Goal: Task Accomplishment & Management: Manage account settings

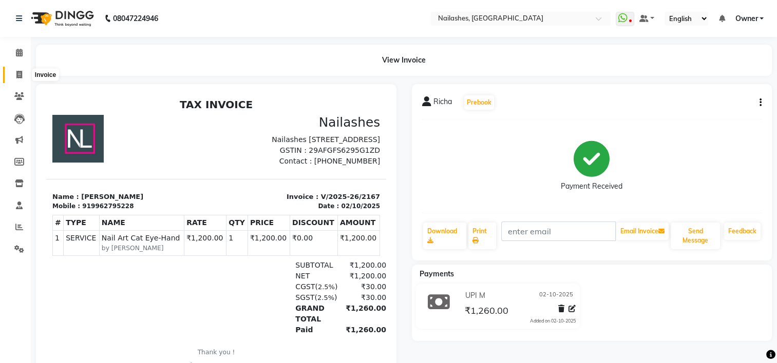
click at [22, 76] on span at bounding box center [19, 75] width 18 height 12
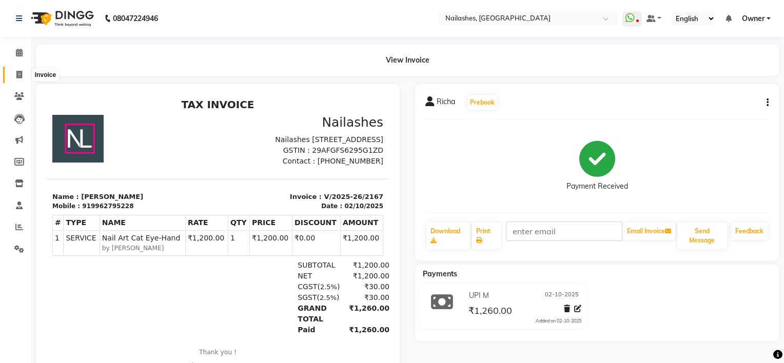
select select "service"
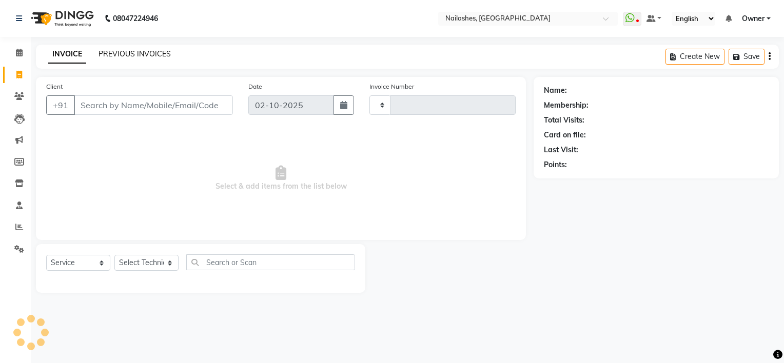
type input "2168"
select select "6579"
click at [125, 58] on link "PREVIOUS INVOICES" at bounding box center [135, 53] width 72 height 9
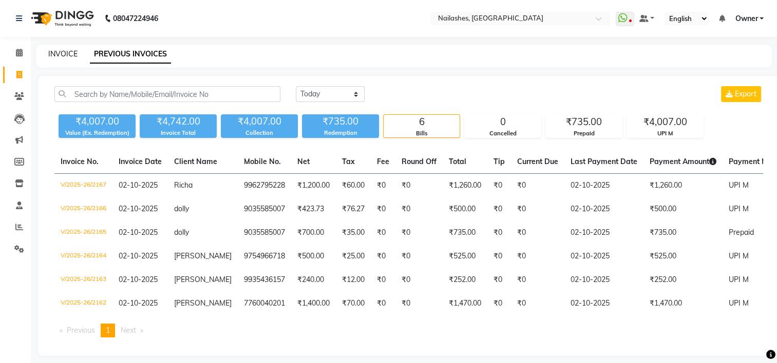
click at [53, 55] on link "INVOICE" at bounding box center [62, 53] width 29 height 9
select select "service"
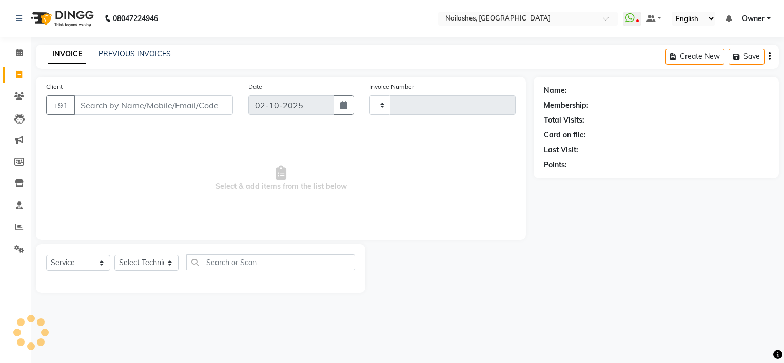
type input "2168"
select select "6579"
click at [129, 55] on link "PREVIOUS INVOICES" at bounding box center [135, 53] width 72 height 9
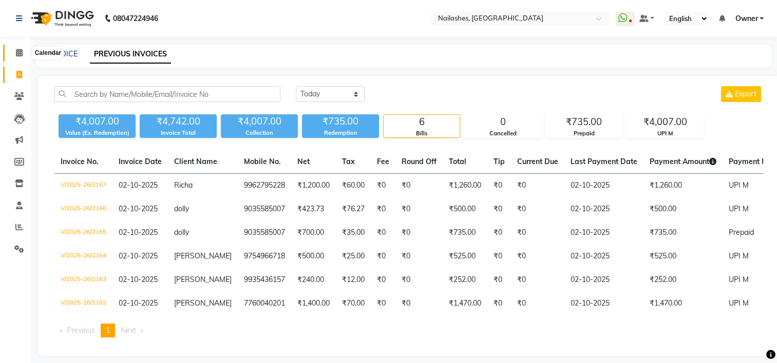
click at [17, 56] on icon at bounding box center [19, 53] width 7 height 8
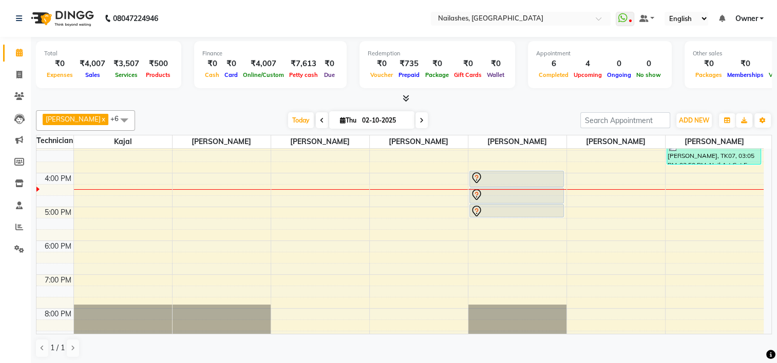
scroll to position [246, 0]
click at [109, 242] on div "8:00 AM 9:00 AM 10:00 AM 11:00 AM 12:00 PM 1:00 PM 2:00 PM 3:00 PM 4:00 PM 5:00…" at bounding box center [399, 122] width 727 height 440
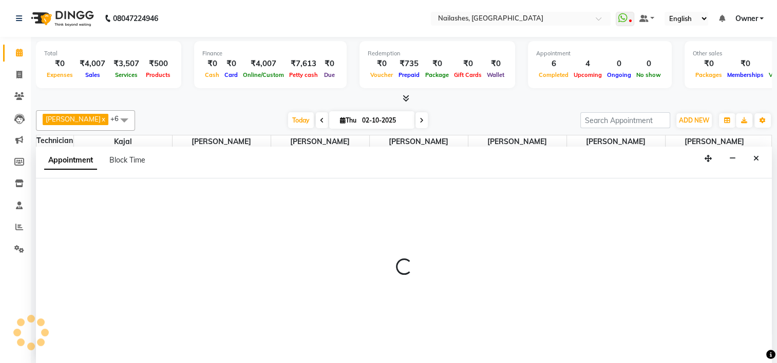
scroll to position [0, 0]
select select "62952"
select select "1080"
select select "tentative"
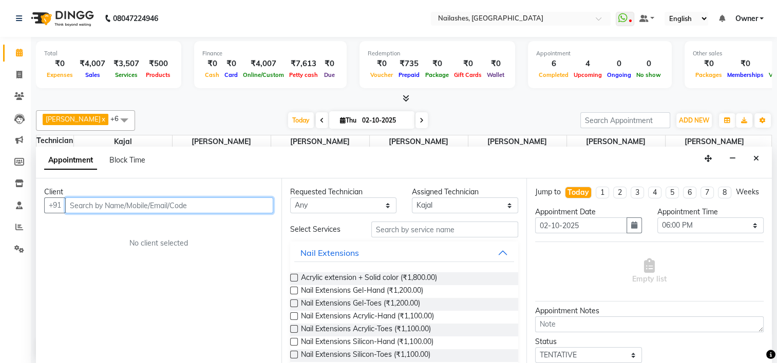
click at [117, 211] on input "text" at bounding box center [169, 206] width 208 height 16
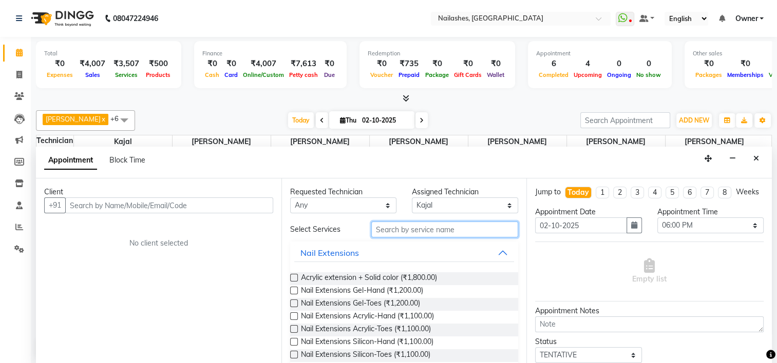
click at [402, 226] on input "text" at bounding box center [444, 230] width 147 height 16
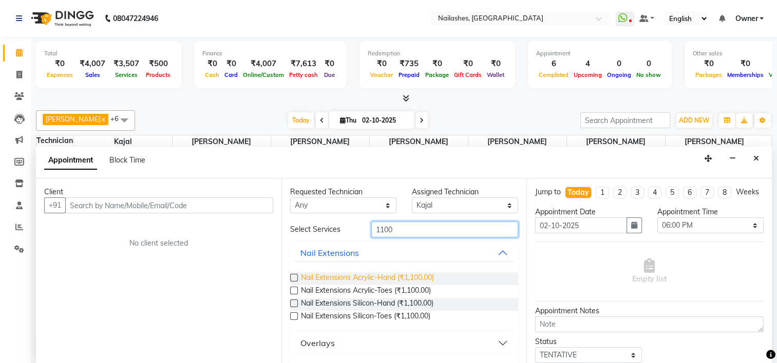
type input "1100"
click at [349, 273] on span "Nail Extensions Acrylic-Hand (₹1,100.00)" at bounding box center [367, 279] width 133 height 13
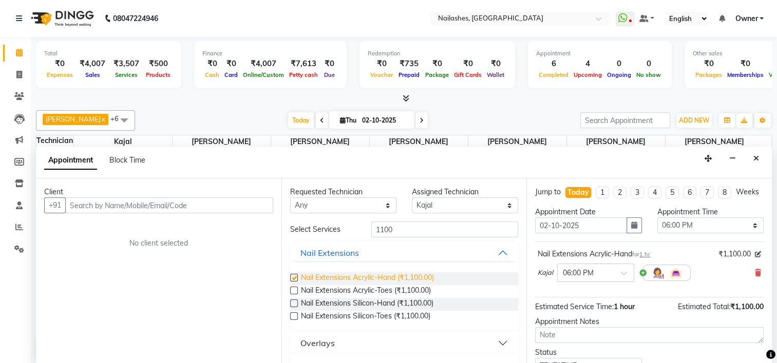
checkbox input "false"
click at [411, 230] on input "1100" at bounding box center [444, 230] width 147 height 16
click at [428, 204] on select "Select ARISH [PERSON_NAME] [PERSON_NAME] [PERSON_NAME] [PERSON_NAME] KIBA [PERS…" at bounding box center [465, 206] width 106 height 16
select select "84916"
click at [412, 198] on select "Select ARISH [PERSON_NAME] [PERSON_NAME] [PERSON_NAME] [PERSON_NAME] KIBA [PERS…" at bounding box center [465, 206] width 106 height 16
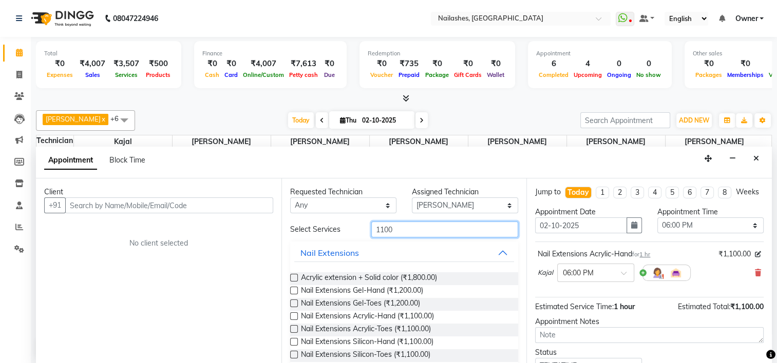
click at [402, 232] on input "1100" at bounding box center [444, 230] width 147 height 16
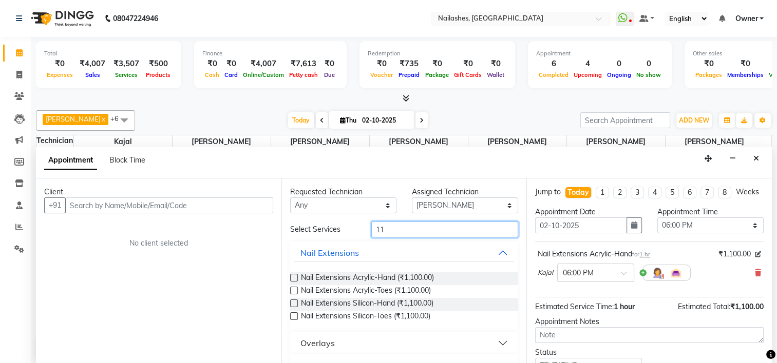
type input "1"
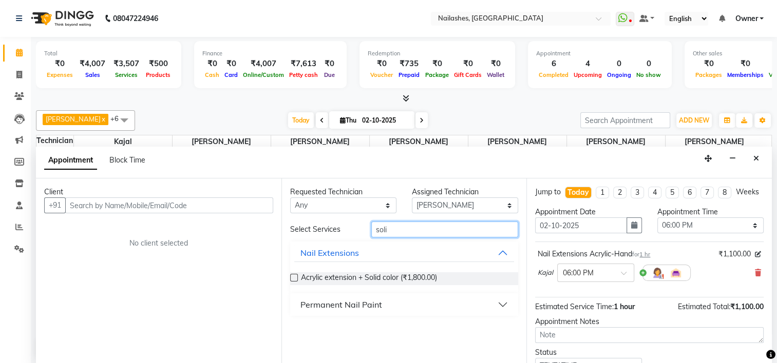
type input "soli"
click at [391, 304] on button "Permanent Nail Paint" at bounding box center [404, 305] width 220 height 18
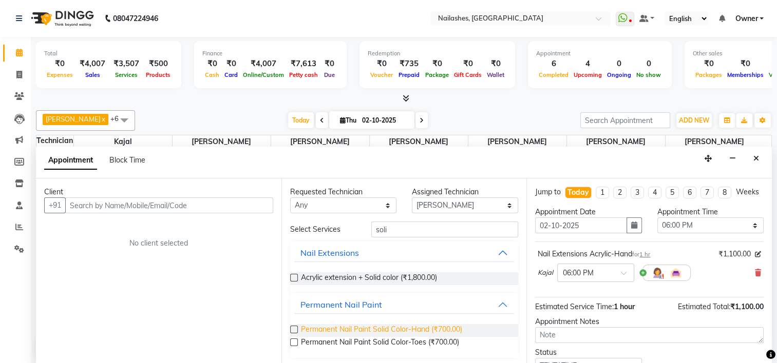
click at [376, 329] on span "Permanent Nail Paint Solid Color-Hand (₹700.00)" at bounding box center [381, 330] width 161 height 13
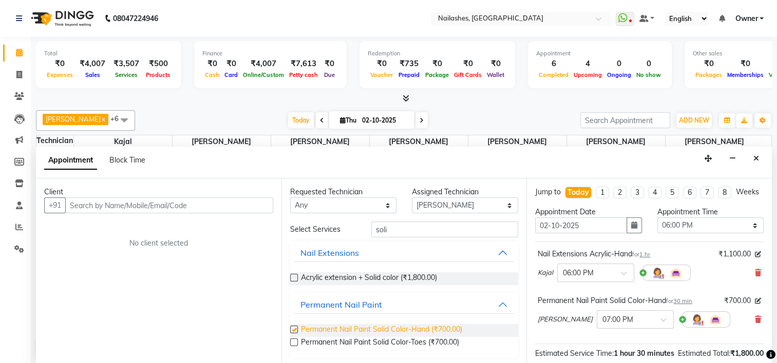
checkbox input "false"
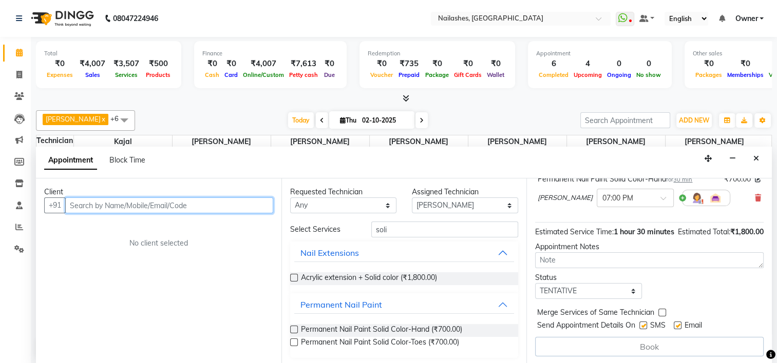
click at [164, 205] on input "text" at bounding box center [169, 206] width 208 height 16
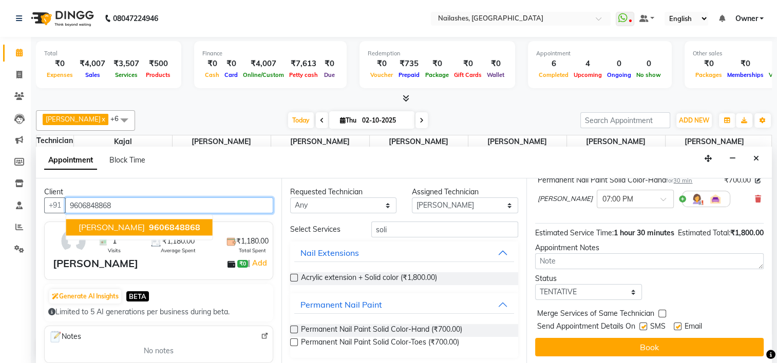
click at [149, 229] on span "9606848868" at bounding box center [174, 227] width 51 height 10
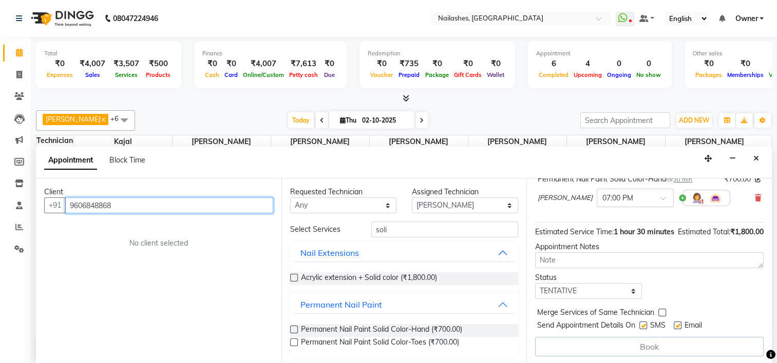
scroll to position [141, 0]
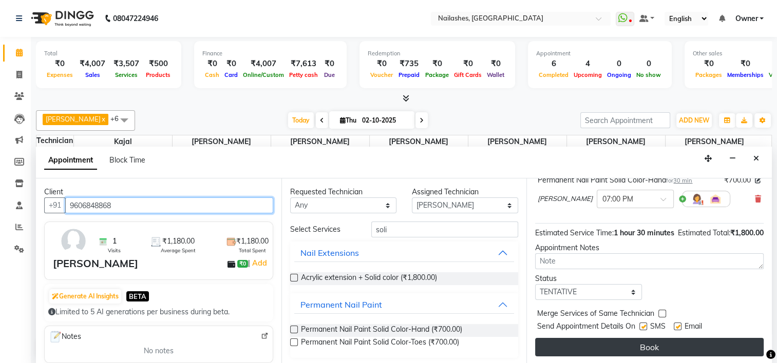
type input "9606848868"
click at [556, 349] on button "Book" at bounding box center [649, 347] width 228 height 18
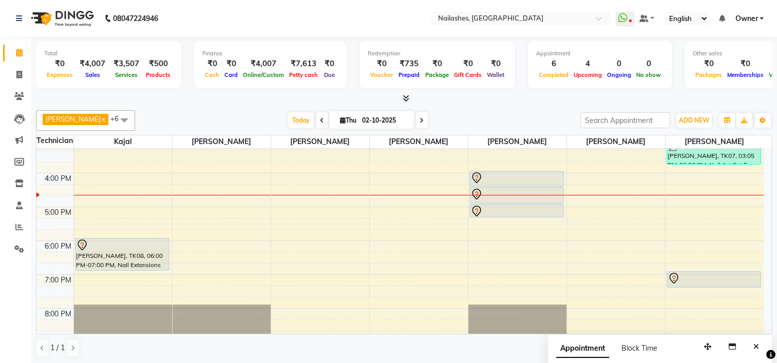
scroll to position [250, 0]
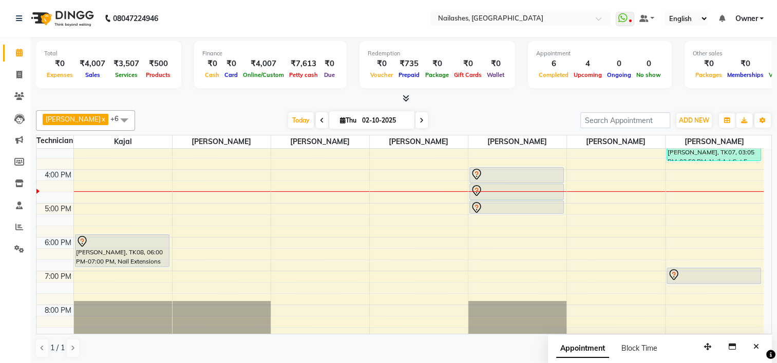
click at [114, 120] on span at bounding box center [124, 120] width 21 height 20
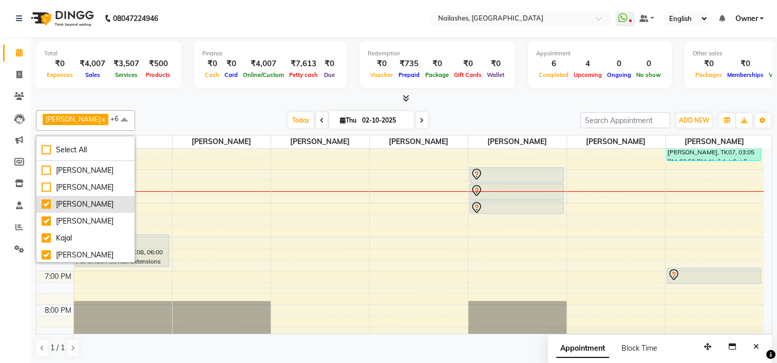
scroll to position [37, 0]
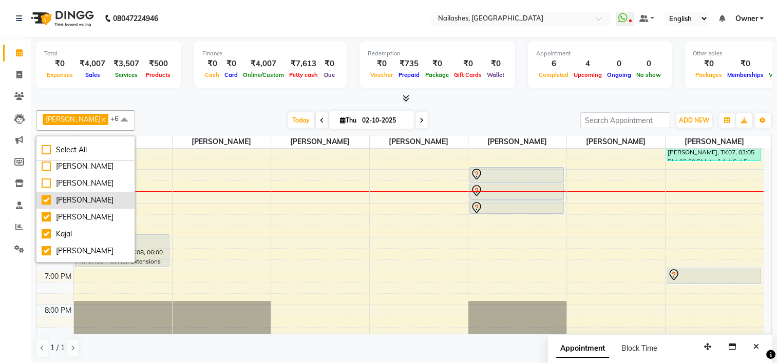
click at [73, 235] on div "Kajal" at bounding box center [86, 234] width 88 height 11
checkbox input "false"
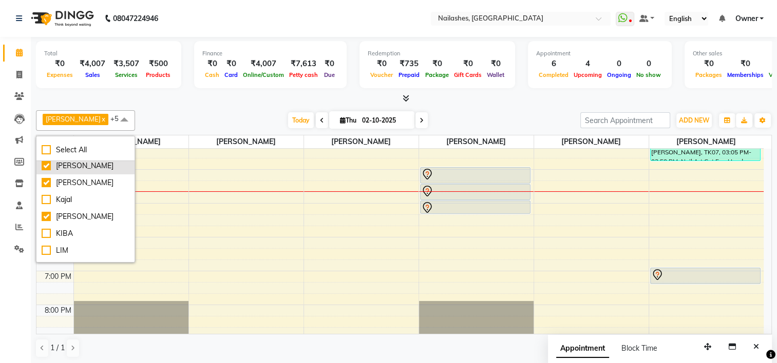
scroll to position [72, 0]
click at [73, 235] on div "KIBA" at bounding box center [86, 233] width 88 height 11
checkbox input "true"
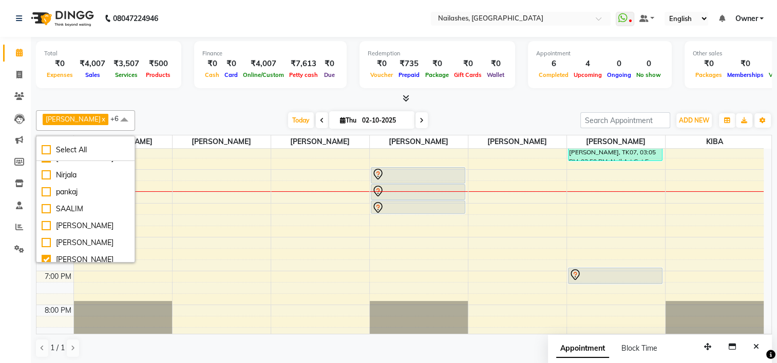
scroll to position [187, 0]
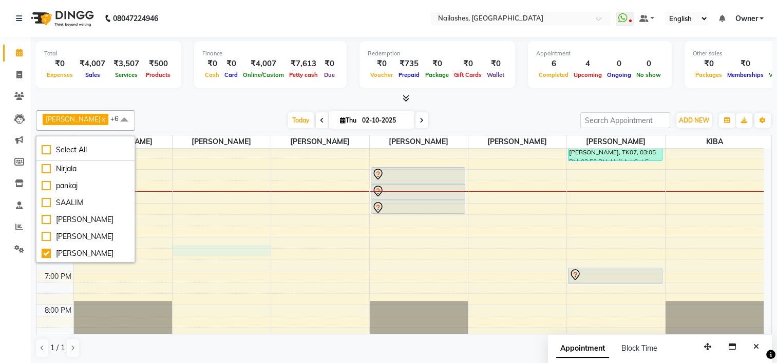
click at [244, 255] on div "8:00 AM 9:00 AM 10:00 AM 11:00 AM 12:00 PM 1:00 PM 2:00 PM 3:00 PM 4:00 PM 5:00…" at bounding box center [399, 119] width 727 height 440
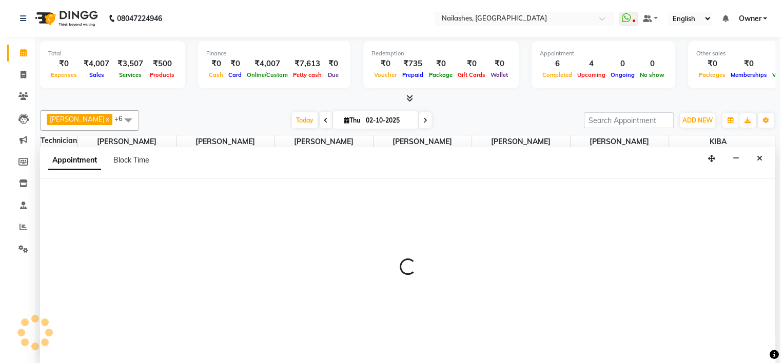
scroll to position [0, 0]
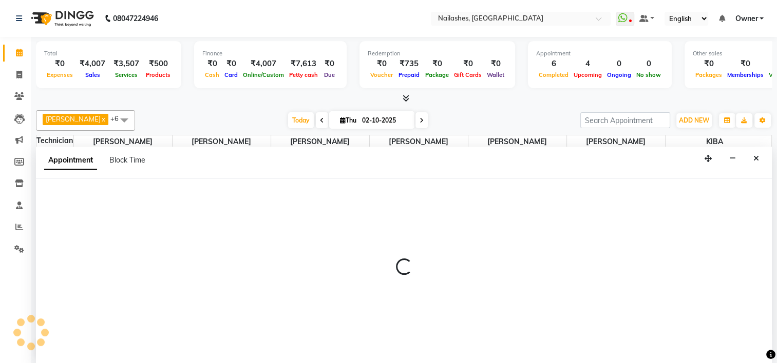
select select "68696"
select select "tentative"
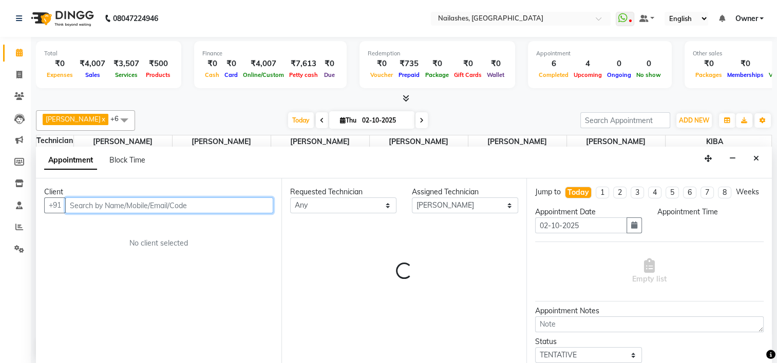
select select "1095"
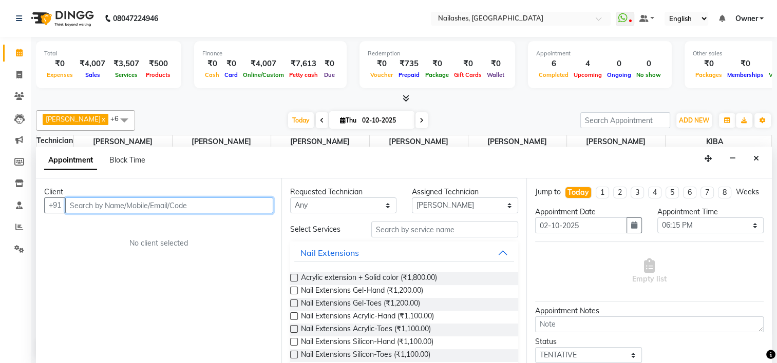
drag, startPoint x: 130, startPoint y: 199, endPoint x: 94, endPoint y: 227, distance: 45.0
click at [113, 209] on input "text" at bounding box center [169, 206] width 208 height 16
type input "9518589094"
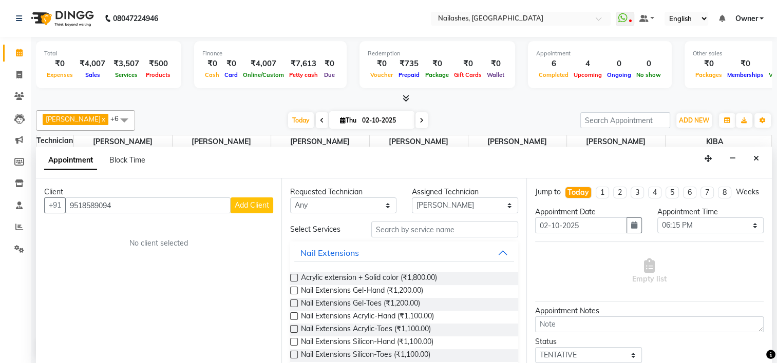
click at [236, 207] on span "Add Client" at bounding box center [252, 205] width 34 height 9
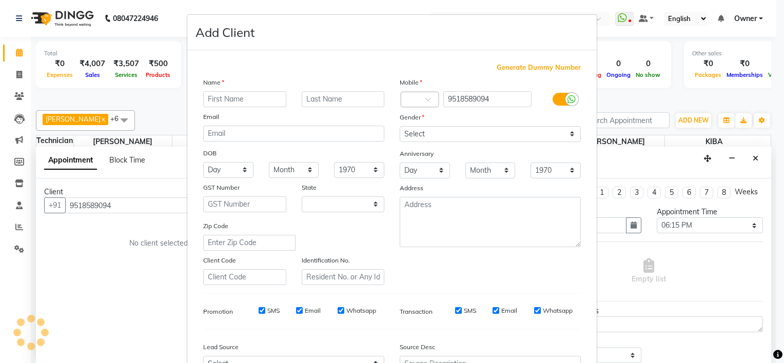
select select "21"
type input "[DEMOGRAPHIC_DATA]"
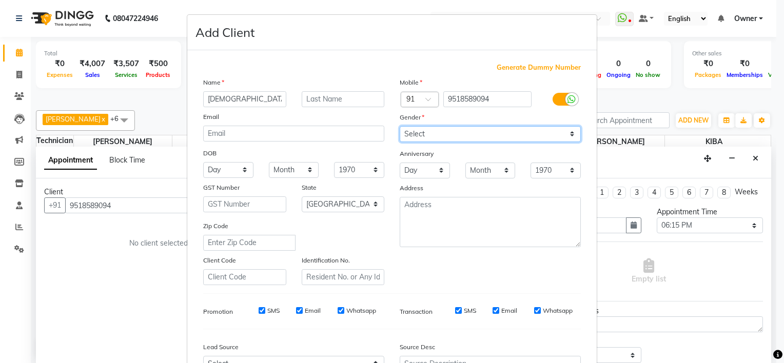
click at [421, 138] on select "Select [DEMOGRAPHIC_DATA] [DEMOGRAPHIC_DATA] Other Prefer Not To Say" at bounding box center [490, 134] width 181 height 16
select select "[DEMOGRAPHIC_DATA]"
click at [400, 127] on select "Select [DEMOGRAPHIC_DATA] [DEMOGRAPHIC_DATA] Other Prefer Not To Say" at bounding box center [490, 134] width 181 height 16
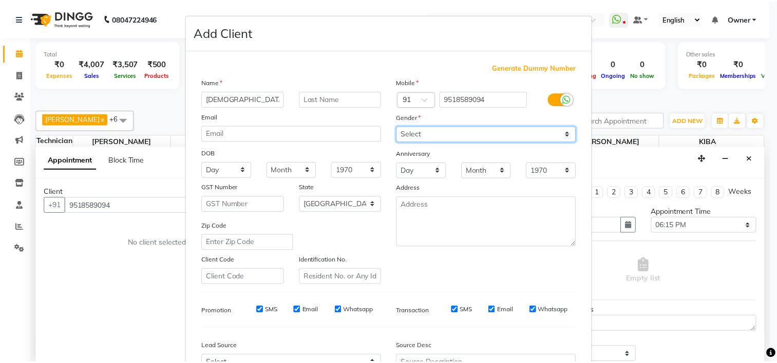
scroll to position [115, 0]
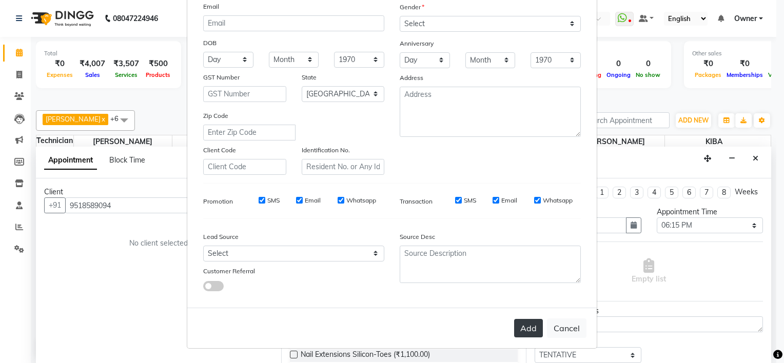
click at [532, 324] on button "Add" at bounding box center [528, 328] width 29 height 18
select select
select select "null"
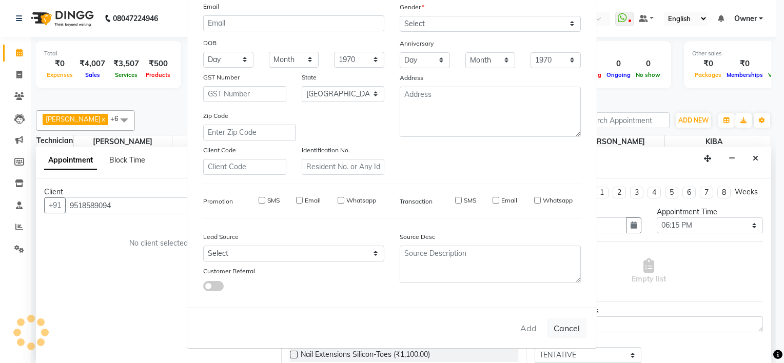
select select
checkbox input "false"
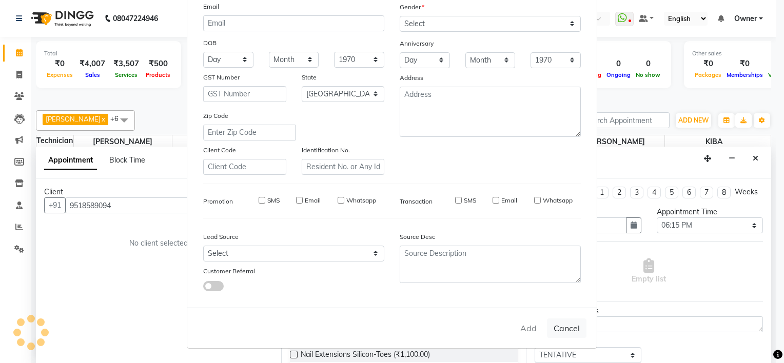
checkbox input "false"
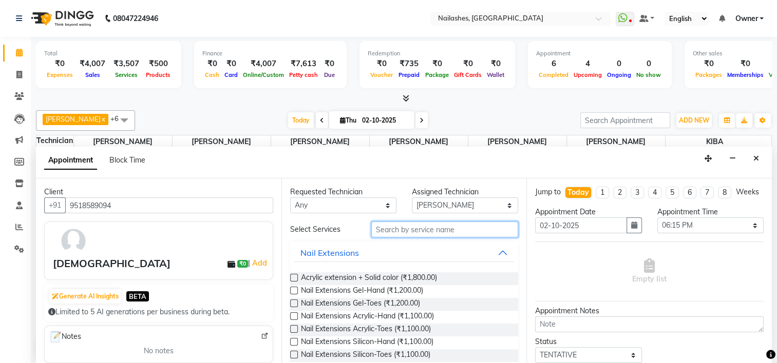
click at [392, 234] on input "text" at bounding box center [444, 230] width 147 height 16
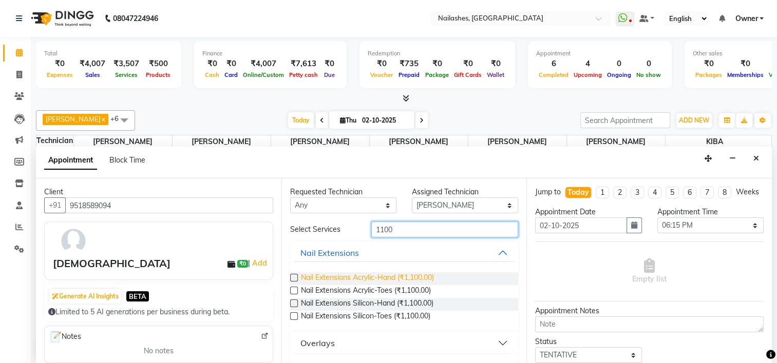
type input "1100"
click at [386, 277] on span "Nail Extensions Acrylic-Hand (₹1,100.00)" at bounding box center [367, 279] width 133 height 13
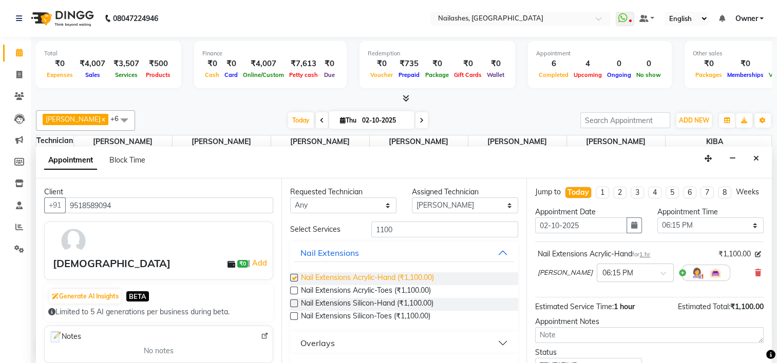
checkbox input "false"
click at [679, 234] on select "Select 09:00 AM 09:15 AM 09:30 AM 09:45 AM 10:00 AM 10:15 AM 10:30 AM 10:45 AM …" at bounding box center [710, 226] width 106 height 16
select select "1110"
click at [657, 226] on select "Select 09:00 AM 09:15 AM 09:30 AM 09:45 AM 10:00 AM 10:15 AM 10:30 AM 10:45 AM …" at bounding box center [710, 226] width 106 height 16
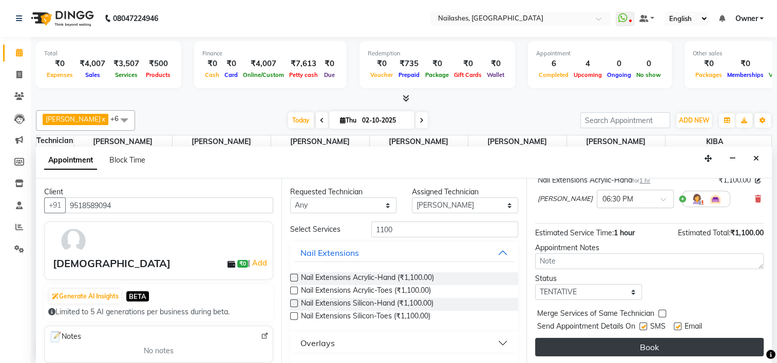
drag, startPoint x: 640, startPoint y: 357, endPoint x: 579, endPoint y: 347, distance: 61.9
click at [579, 347] on button "Book" at bounding box center [649, 347] width 228 height 18
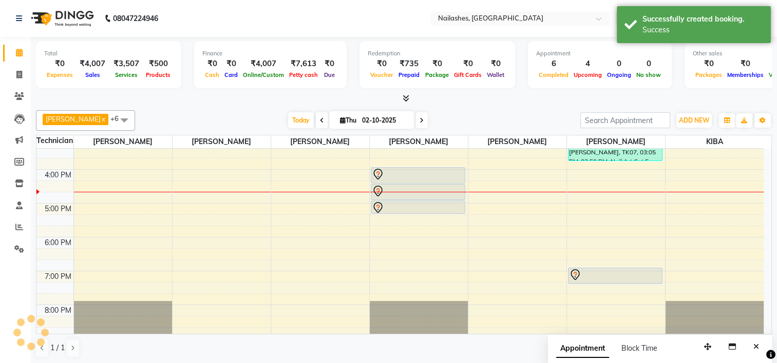
scroll to position [0, 0]
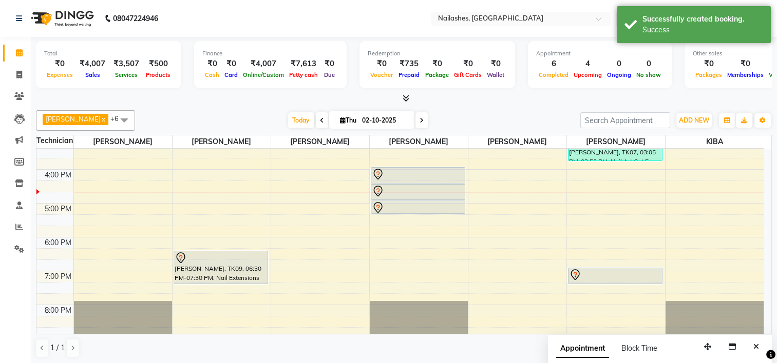
click at [114, 115] on span at bounding box center [124, 120] width 21 height 20
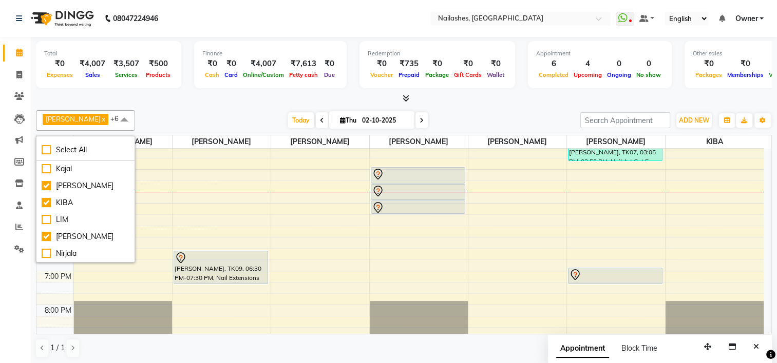
scroll to position [94, 0]
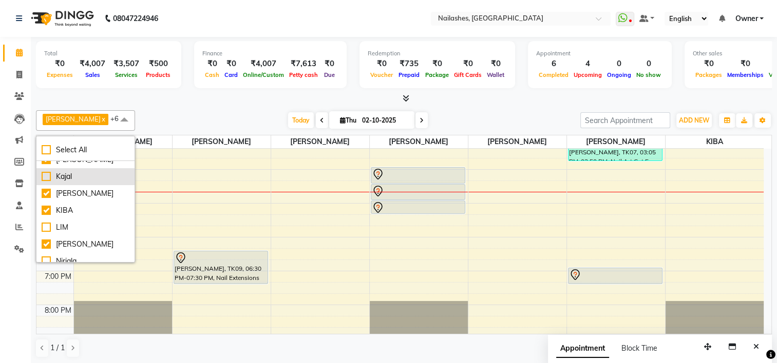
click at [76, 176] on div "Kajal" at bounding box center [86, 176] width 88 height 11
checkbox input "true"
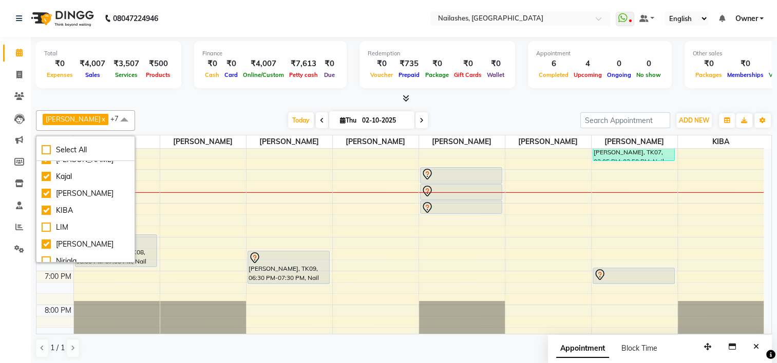
click at [185, 122] on div "Today Thu 02-10-2025" at bounding box center [357, 120] width 435 height 15
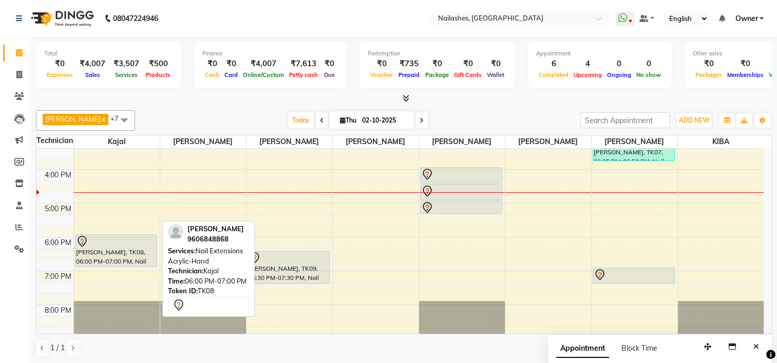
click at [119, 263] on div "[PERSON_NAME], TK08, 06:00 PM-07:00 PM, Nail Extensions Acrylic-Hand" at bounding box center [116, 251] width 82 height 32
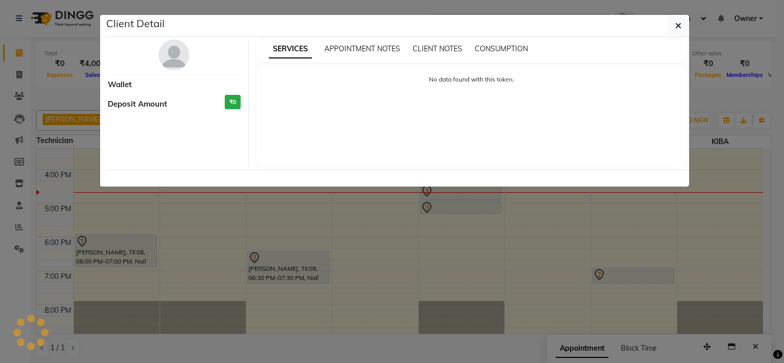
select select "7"
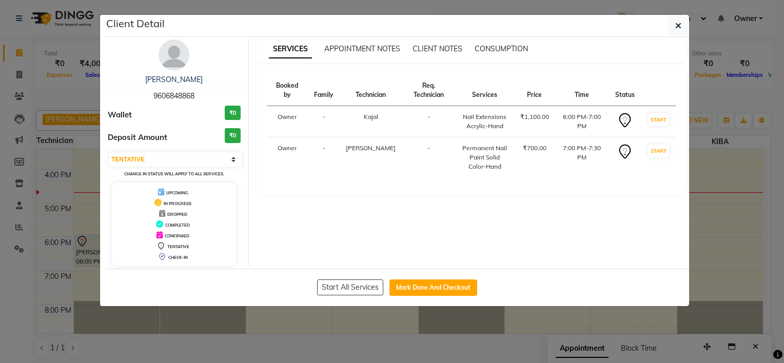
click at [302, 353] on ngb-modal-window "Client Detail [PERSON_NAME] 9606848868 Wallet ₹0 Deposit Amount ₹0 Select IN SE…" at bounding box center [392, 181] width 784 height 363
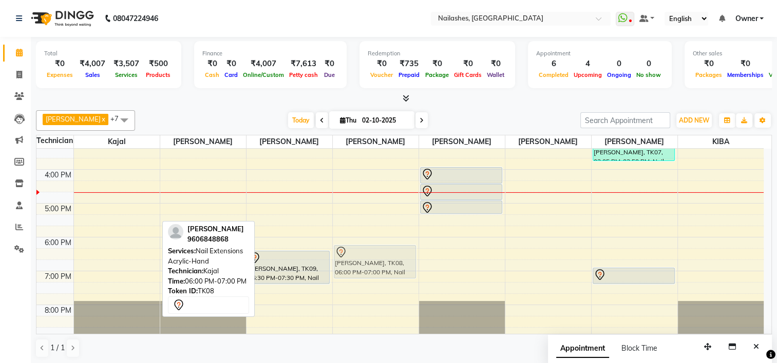
drag, startPoint x: 138, startPoint y: 245, endPoint x: 380, endPoint y: 259, distance: 243.2
click at [380, 259] on tr "[PERSON_NAME], TK08, 06:00 PM-07:00 PM, Nail Extensions Acrylic-Hand [PERSON_NA…" at bounding box center [399, 119] width 727 height 440
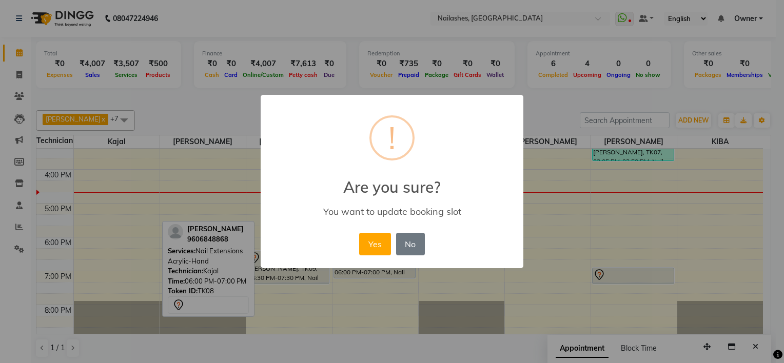
click at [378, 258] on div "Yes No No" at bounding box center [392, 244] width 70 height 28
click at [378, 253] on button "Yes" at bounding box center [374, 244] width 31 height 23
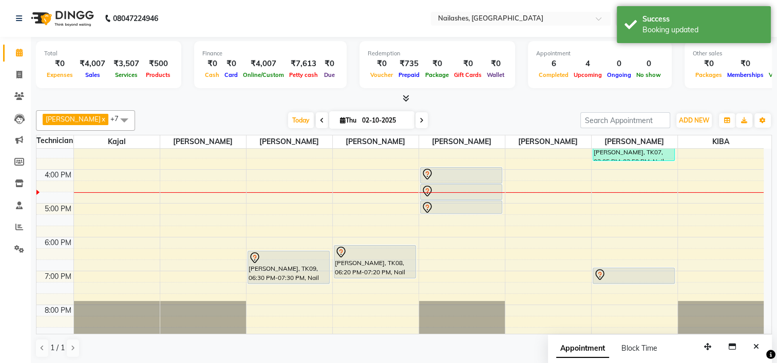
click at [114, 121] on span at bounding box center [124, 120] width 21 height 20
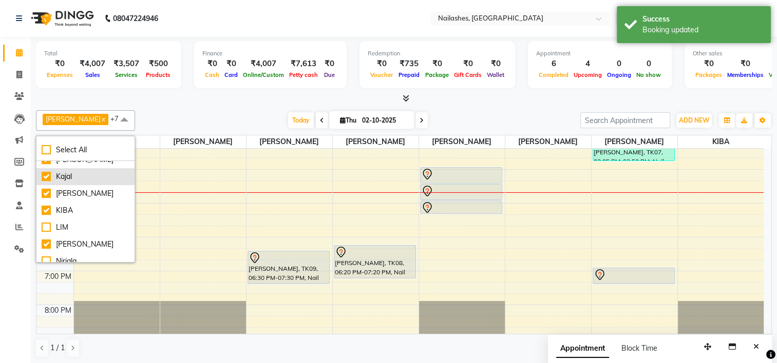
click at [68, 178] on div "Kajal" at bounding box center [86, 176] width 88 height 11
checkbox input "false"
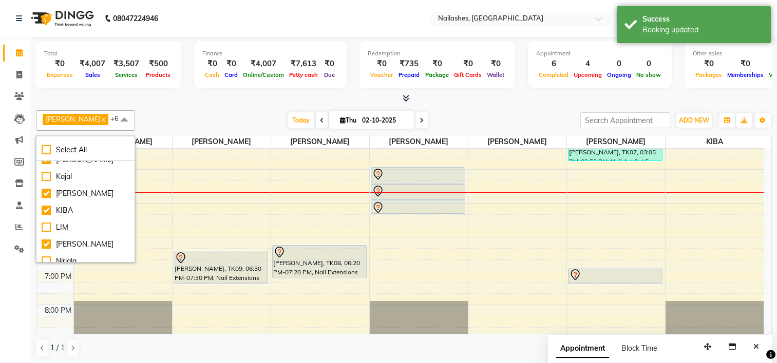
click at [184, 110] on div "[PERSON_NAME] x [PERSON_NAME] x [PERSON_NAME] x [PERSON_NAME] x [PERSON_NAME] x…" at bounding box center [404, 120] width 736 height 21
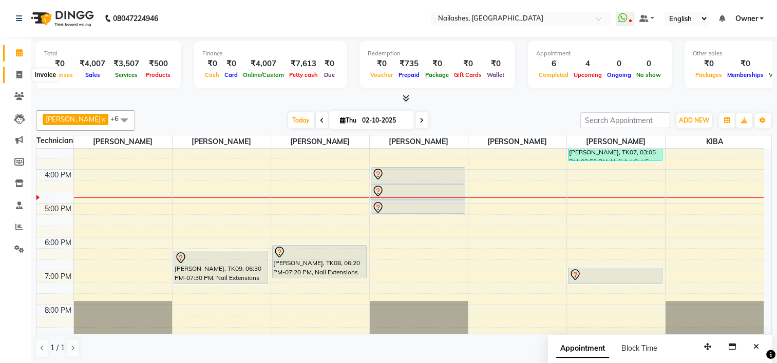
drag, startPoint x: 14, startPoint y: 76, endPoint x: 22, endPoint y: 76, distance: 7.7
click at [14, 76] on span at bounding box center [19, 75] width 18 height 12
select select "service"
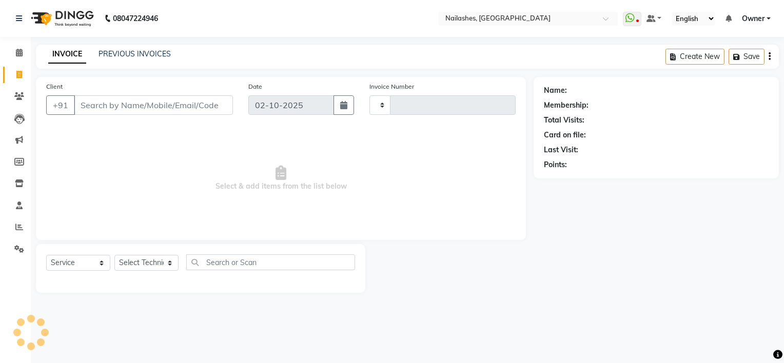
type input "2168"
select select "6579"
click at [103, 108] on input "Client" at bounding box center [153, 105] width 159 height 20
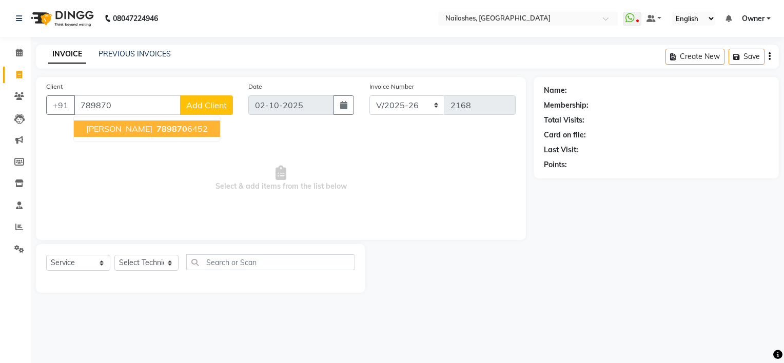
click at [154, 130] on ngb-highlight "789870 6452" at bounding box center [180, 129] width 53 height 10
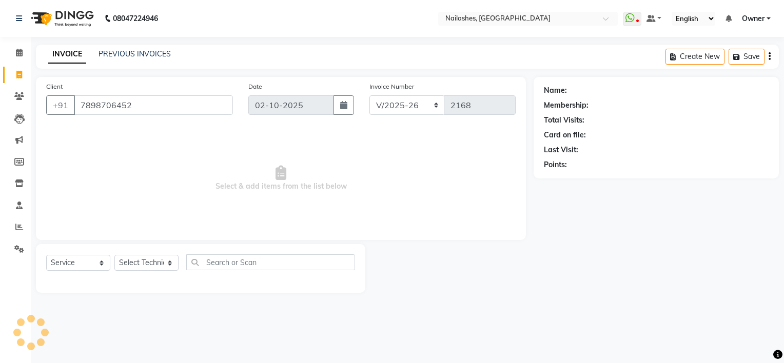
type input "7898706452"
select select "1: Object"
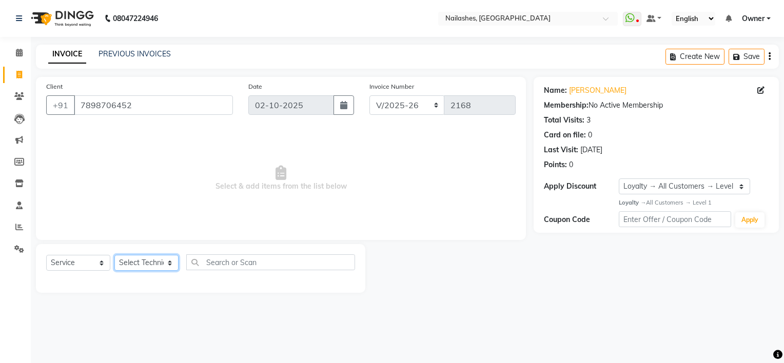
click at [130, 261] on select "Select Technician ARISH [PERSON_NAME] [PERSON_NAME] [PERSON_NAME] [PERSON_NAME]…" at bounding box center [146, 263] width 64 height 16
select select "65406"
click at [114, 256] on select "Select Technician ARISH [PERSON_NAME] [PERSON_NAME] [PERSON_NAME] [PERSON_NAME]…" at bounding box center [146, 263] width 64 height 16
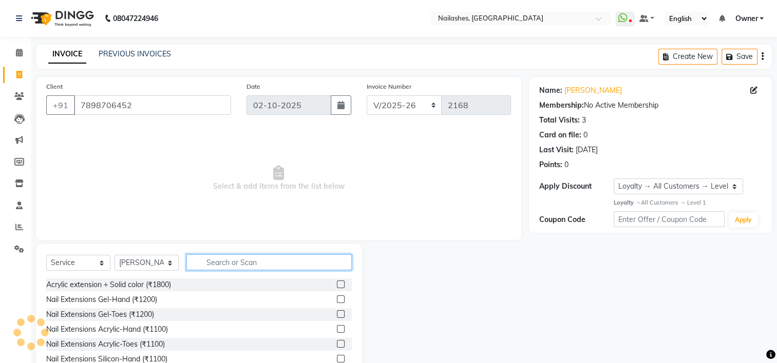
click at [205, 265] on input "text" at bounding box center [268, 263] width 165 height 16
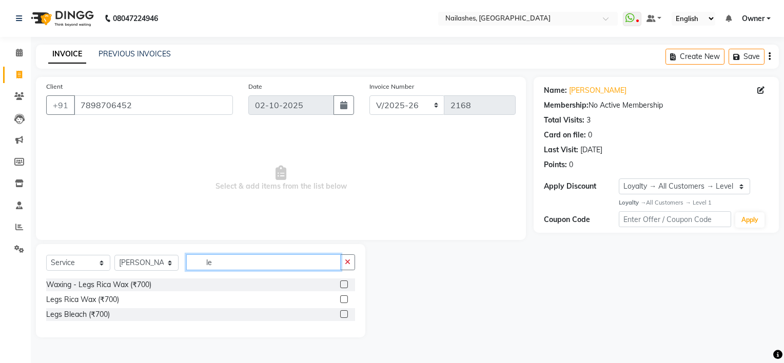
type input "l"
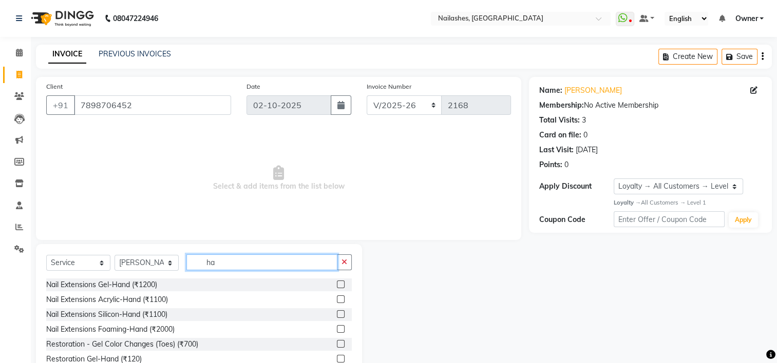
type input "h"
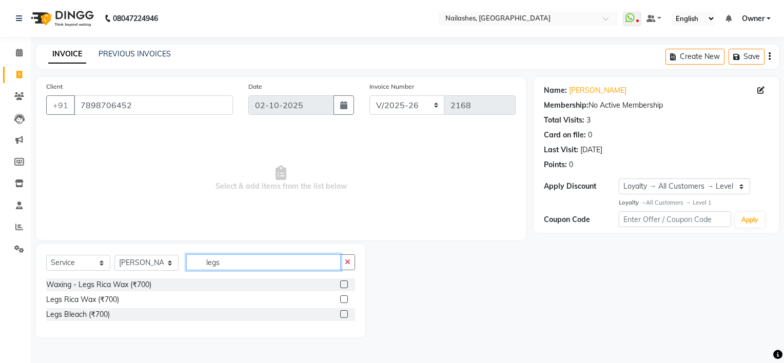
type input "legs"
click at [341, 300] on label at bounding box center [344, 300] width 8 height 8
click at [341, 300] on input "checkbox" at bounding box center [343, 300] width 7 height 7
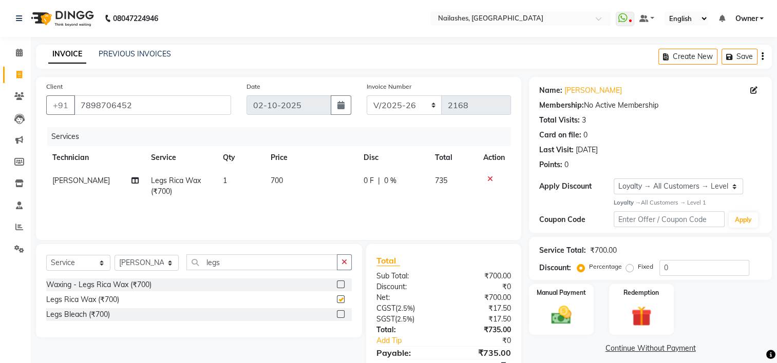
checkbox input "false"
drag, startPoint x: 231, startPoint y: 266, endPoint x: 223, endPoint y: 264, distance: 9.1
click at [223, 264] on input "legs" at bounding box center [261, 263] width 151 height 16
type input "l"
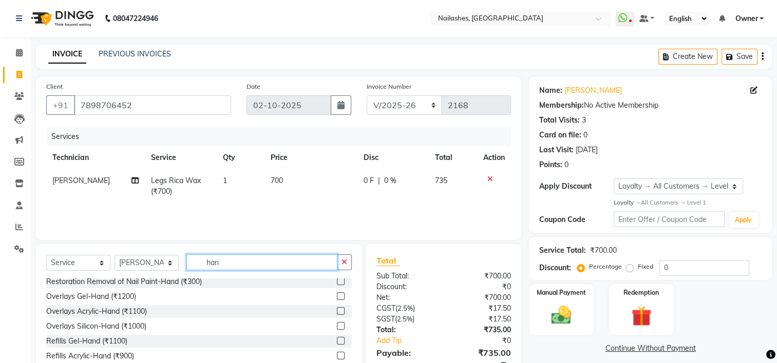
scroll to position [154, 0]
type input "h"
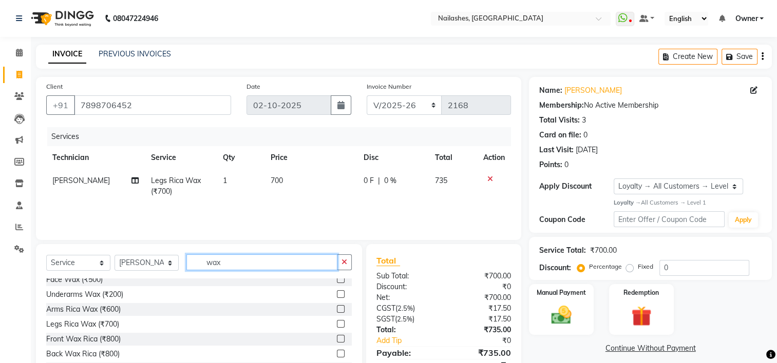
type input "wax"
click at [337, 307] on label at bounding box center [341, 309] width 8 height 8
click at [337, 307] on input "checkbox" at bounding box center [340, 309] width 7 height 7
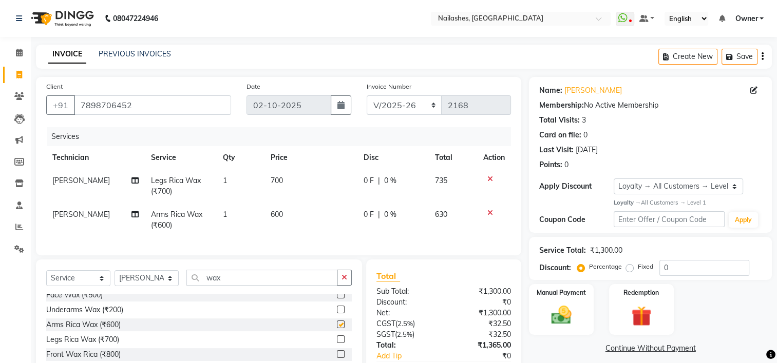
checkbox input "false"
click at [252, 286] on input "wax" at bounding box center [261, 278] width 151 height 16
type input "w"
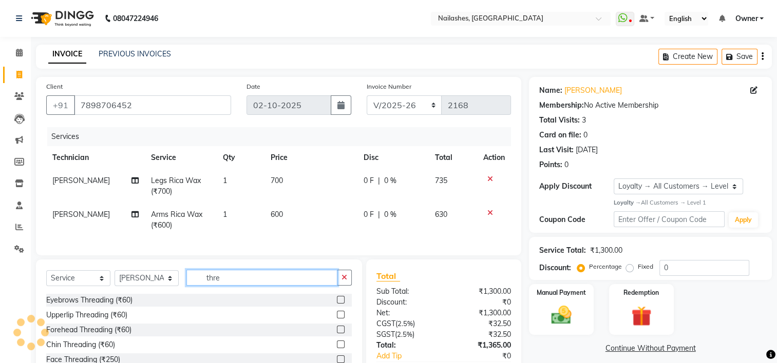
scroll to position [0, 0]
type input "thre"
click at [343, 304] on label at bounding box center [341, 300] width 8 height 8
click at [343, 304] on input "checkbox" at bounding box center [340, 300] width 7 height 7
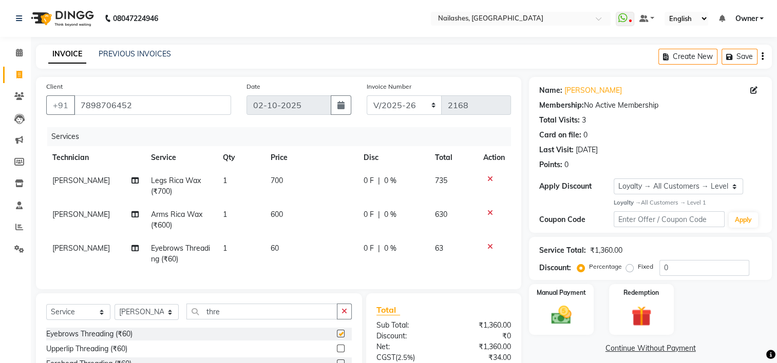
checkbox input "false"
click at [341, 353] on label at bounding box center [341, 349] width 8 height 8
click at [341, 353] on input "checkbox" at bounding box center [340, 349] width 7 height 7
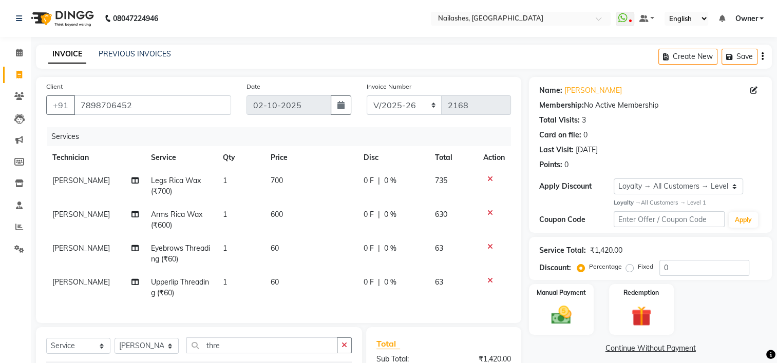
checkbox input "false"
click at [147, 354] on select "Select Technician ARISH [PERSON_NAME] [PERSON_NAME] [PERSON_NAME] [PERSON_NAME]…" at bounding box center [146, 346] width 64 height 16
select select "68736"
click at [114, 347] on select "Select Technician ARISH [PERSON_NAME] [PERSON_NAME] [PERSON_NAME] [PERSON_NAME]…" at bounding box center [146, 346] width 64 height 16
click at [234, 354] on input "thre" at bounding box center [261, 346] width 151 height 16
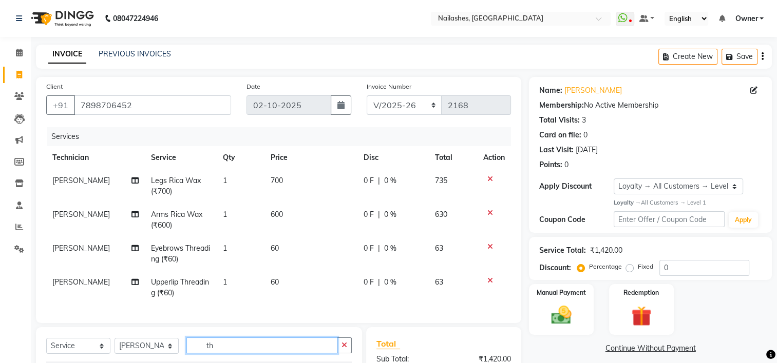
type input "t"
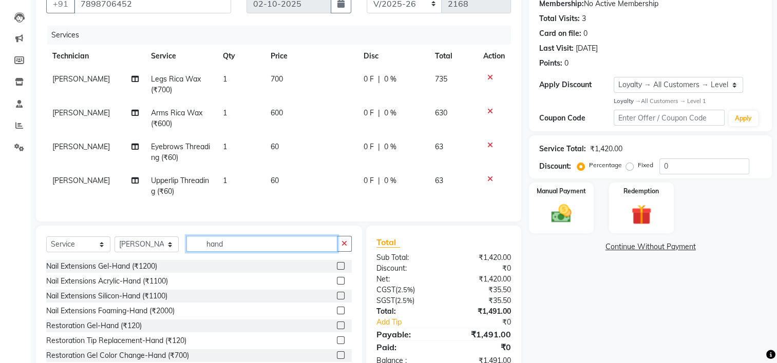
scroll to position [139, 0]
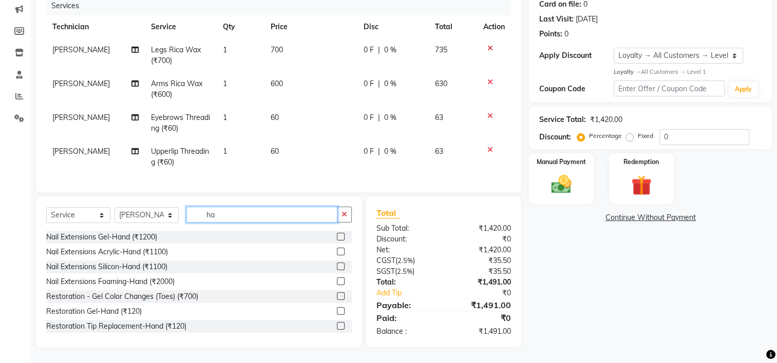
type input "h"
type input "s"
type input "acry"
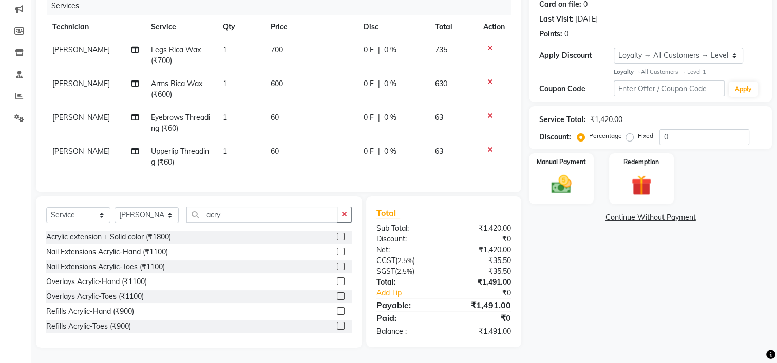
click at [337, 250] on label at bounding box center [341, 252] width 8 height 8
click at [337, 250] on input "checkbox" at bounding box center [340, 252] width 7 height 7
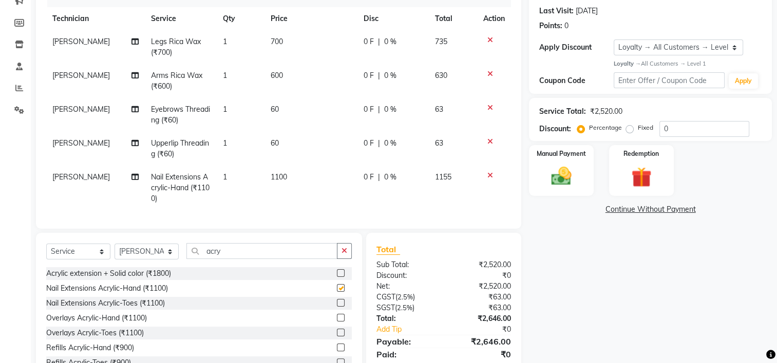
checkbox input "false"
click at [284, 179] on span "1100" at bounding box center [278, 176] width 16 height 9
select select "68736"
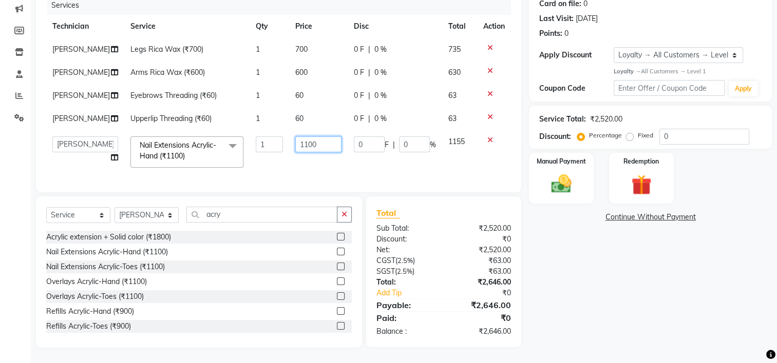
click at [318, 137] on input "1100" at bounding box center [318, 145] width 46 height 16
type input "1"
type input "600"
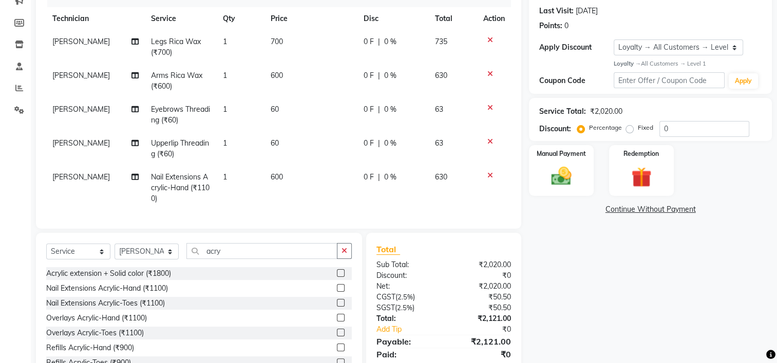
click at [575, 271] on div "Name: [PERSON_NAME] Membership: No Active Membership Total Visits: 3 Card on fi…" at bounding box center [654, 161] width 250 height 447
click at [246, 254] on input "acry" at bounding box center [261, 251] width 151 height 16
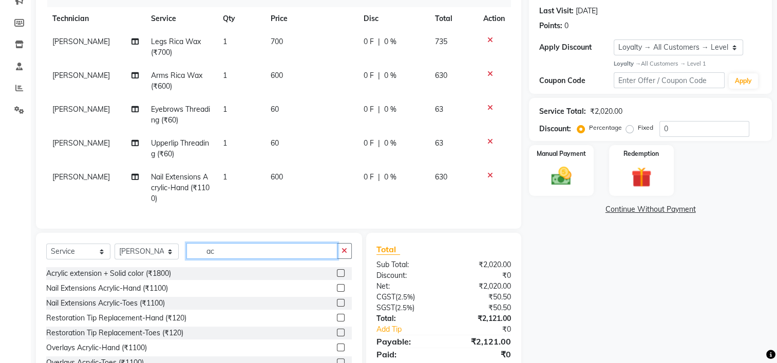
type input "a"
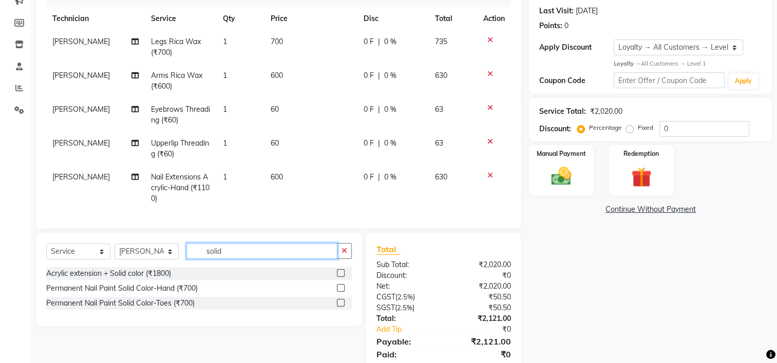
type input "solid"
click at [341, 292] on label at bounding box center [341, 288] width 8 height 8
click at [341, 292] on input "checkbox" at bounding box center [340, 288] width 7 height 7
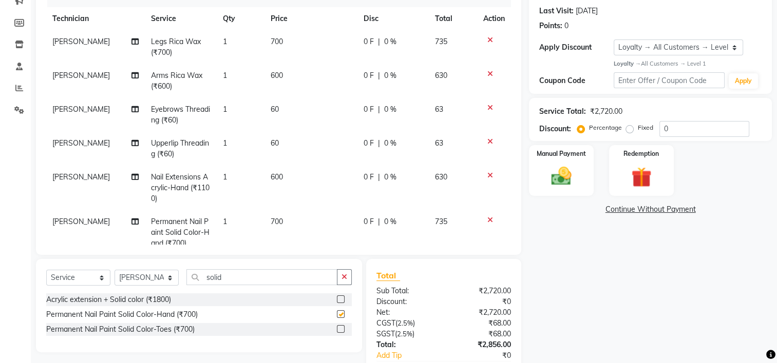
checkbox input "false"
click at [277, 221] on span "700" at bounding box center [276, 221] width 12 height 9
select select "68736"
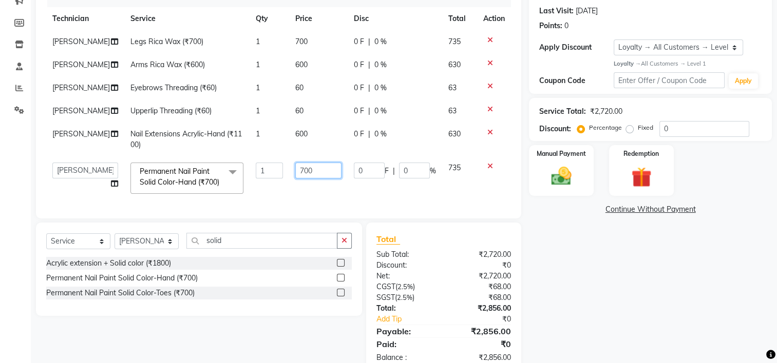
click at [324, 166] on input "700" at bounding box center [318, 171] width 46 height 16
type input "7"
type input "400"
click at [596, 315] on div "Name: [PERSON_NAME] Membership: No Active Membership Total Visits: 3 Card on fi…" at bounding box center [654, 156] width 250 height 436
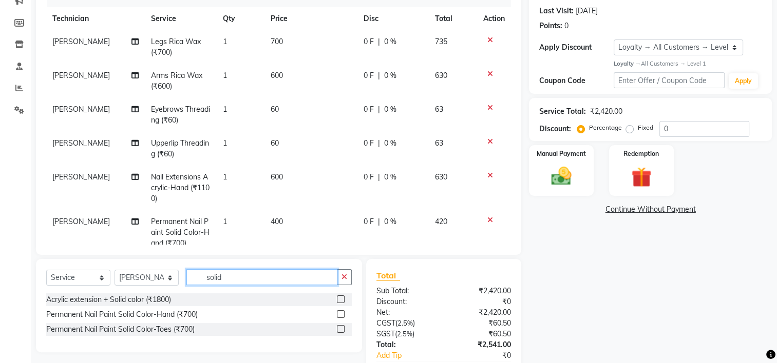
click at [232, 279] on input "solid" at bounding box center [261, 277] width 151 height 16
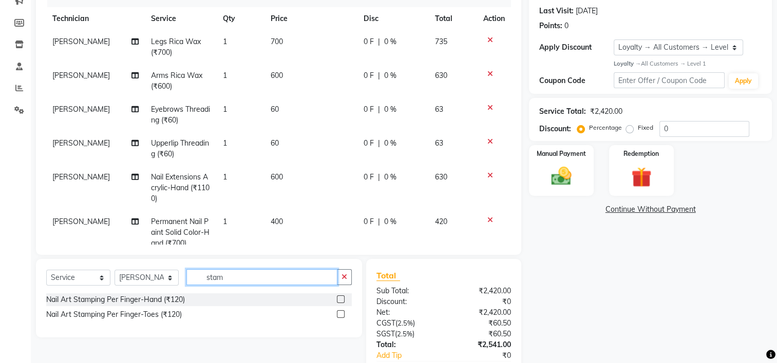
type input "stam"
click at [340, 298] on label at bounding box center [341, 300] width 8 height 8
click at [340, 298] on input "checkbox" at bounding box center [340, 300] width 7 height 7
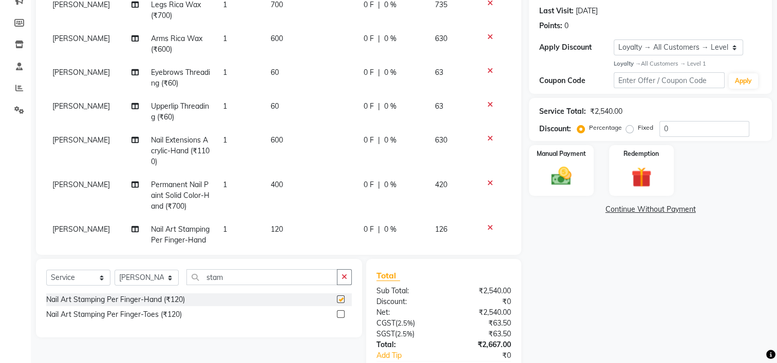
checkbox input "false"
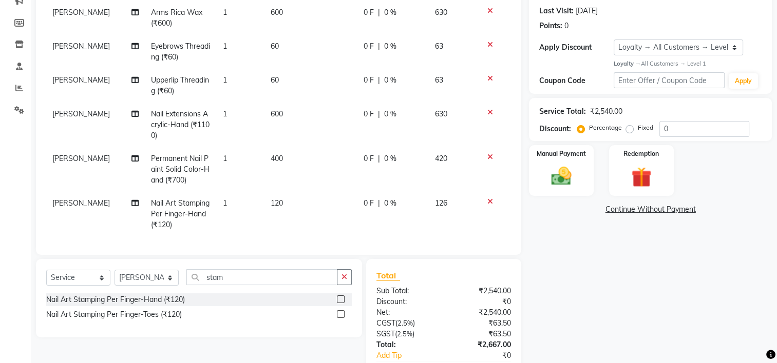
click at [277, 199] on span "120" at bounding box center [276, 203] width 12 height 9
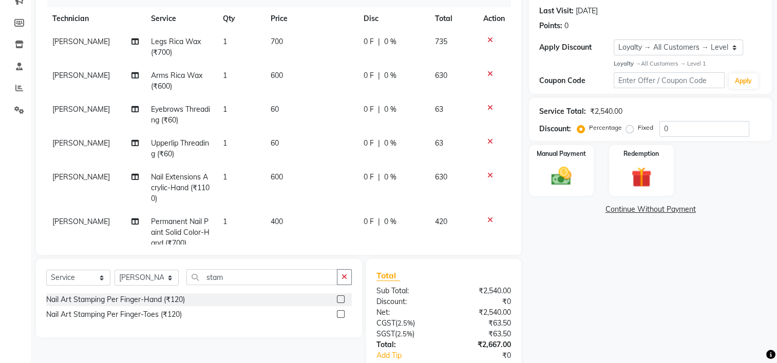
select select "68736"
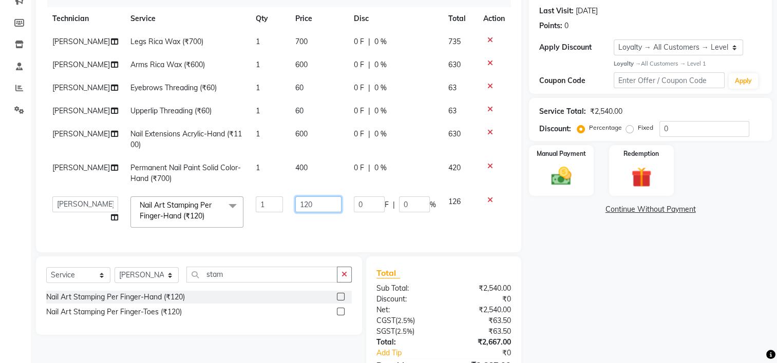
click at [316, 200] on input "120" at bounding box center [318, 205] width 46 height 16
type input "1"
type input "50"
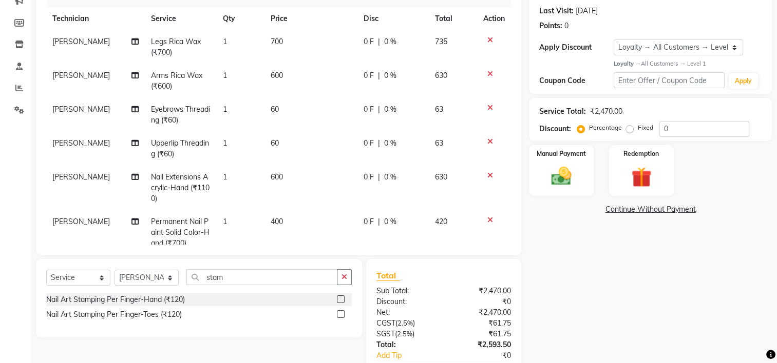
click at [613, 299] on div "Name: [PERSON_NAME] Membership: No Active Membership Total Visits: 3 Card on fi…" at bounding box center [654, 174] width 250 height 472
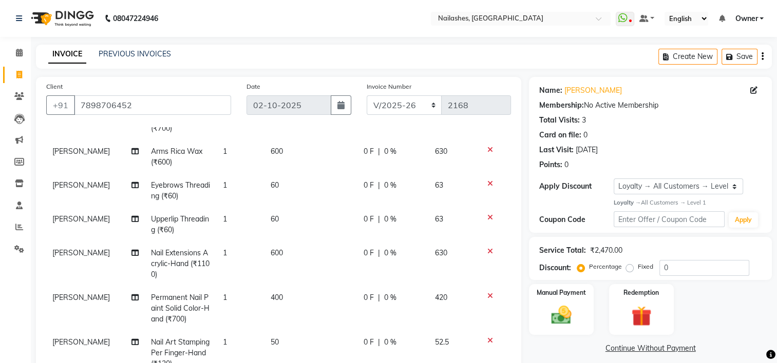
scroll to position [154, 0]
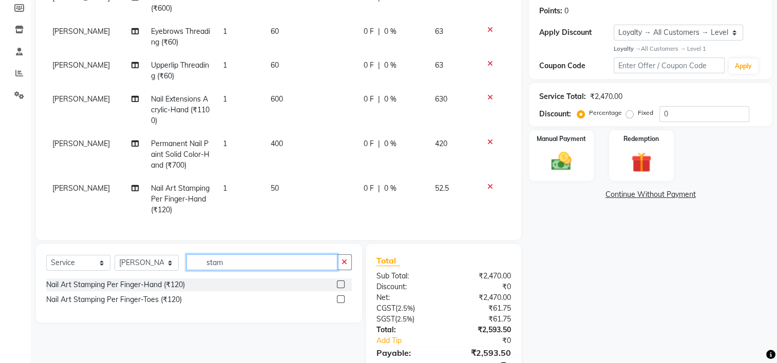
click at [230, 263] on input "stam" at bounding box center [261, 263] width 151 height 16
click at [146, 267] on select "Select Technician ARISH [PERSON_NAME] [PERSON_NAME] [PERSON_NAME] [PERSON_NAME]…" at bounding box center [146, 263] width 64 height 16
select select "65406"
click at [114, 256] on select "Select Technician ARISH [PERSON_NAME] [PERSON_NAME] [PERSON_NAME] [PERSON_NAME]…" at bounding box center [146, 263] width 64 height 16
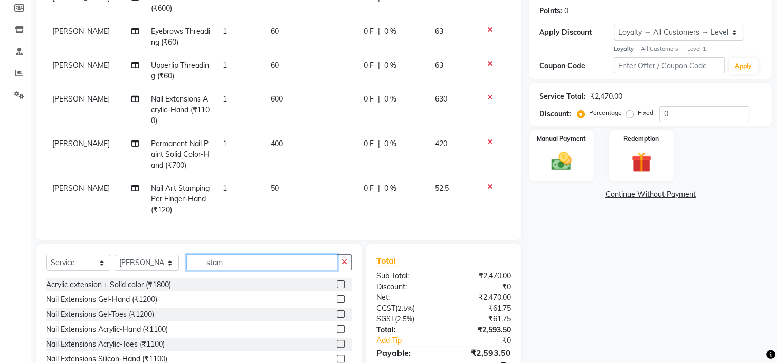
click at [231, 264] on input "stam" at bounding box center [261, 263] width 151 height 16
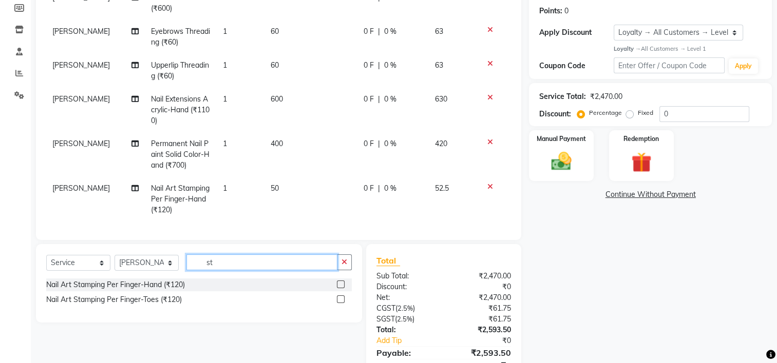
type input "s"
type input "under"
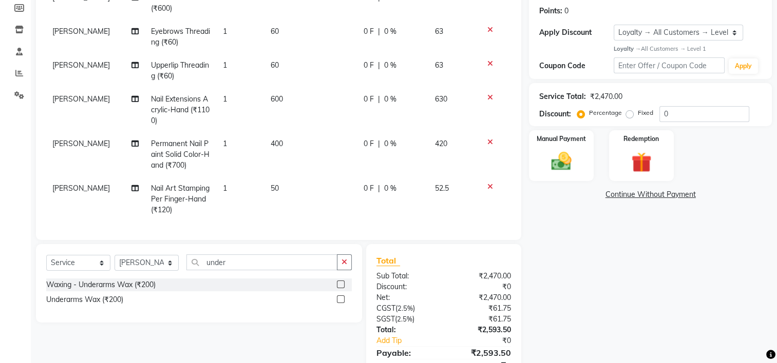
click at [340, 283] on label at bounding box center [341, 285] width 8 height 8
click at [340, 283] on input "checkbox" at bounding box center [340, 285] width 7 height 7
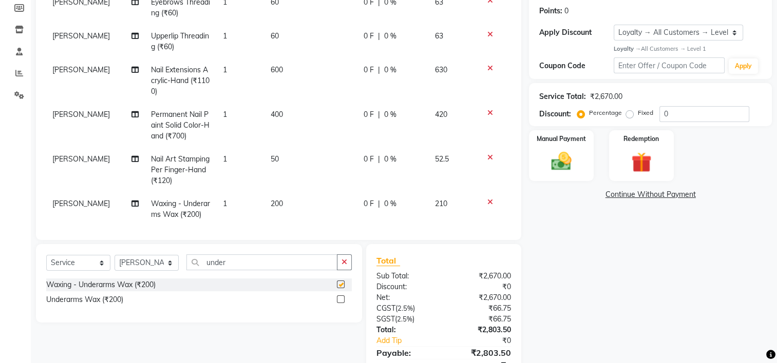
checkbox input "false"
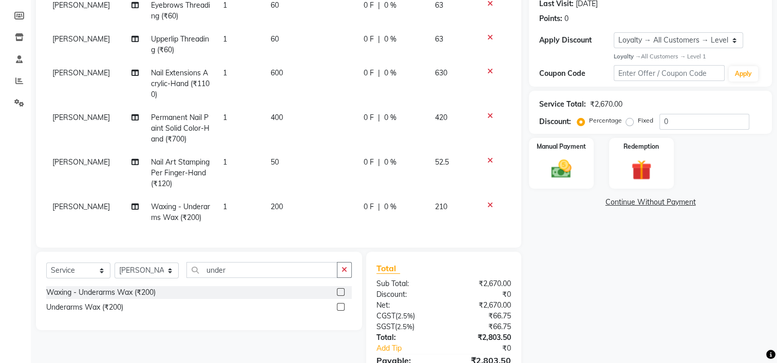
scroll to position [201, 0]
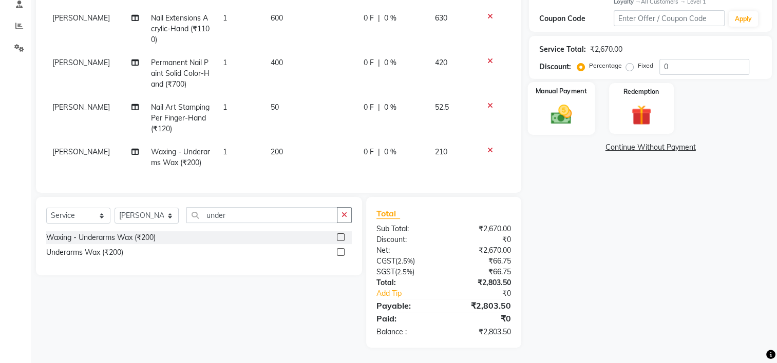
click at [554, 117] on img at bounding box center [561, 114] width 34 height 24
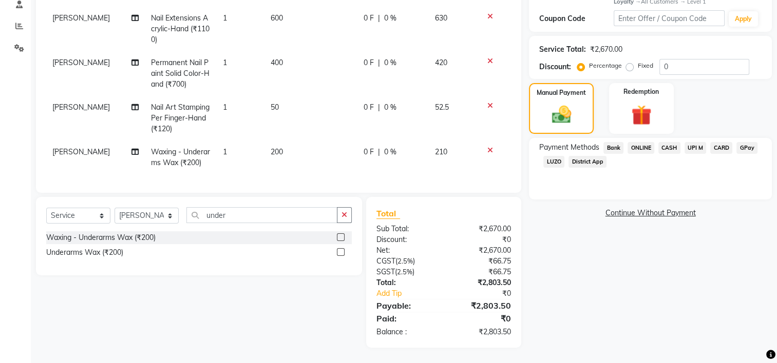
click at [701, 150] on span "UPI M" at bounding box center [695, 148] width 22 height 12
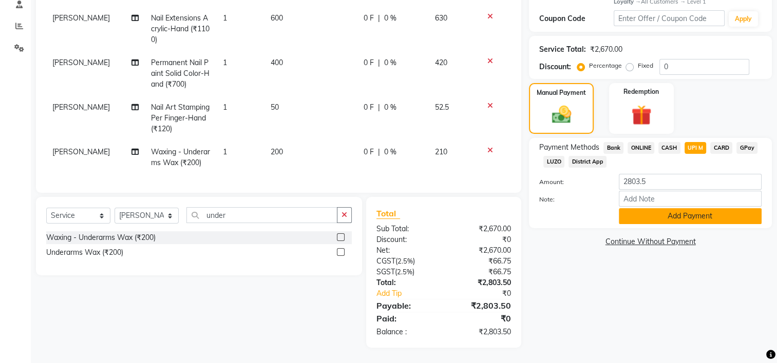
click at [681, 220] on button "Add Payment" at bounding box center [689, 216] width 143 height 16
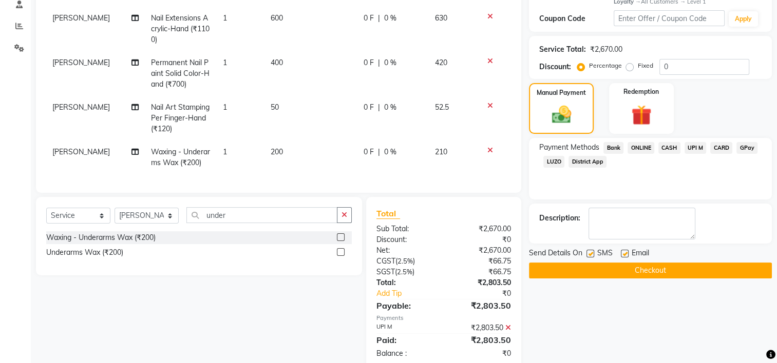
scroll to position [274, 0]
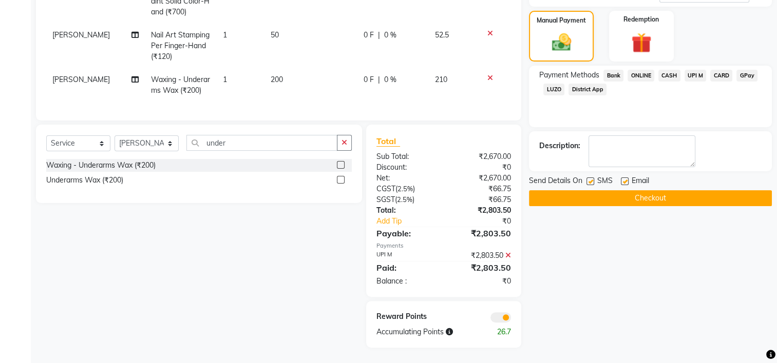
click at [672, 200] on button "Checkout" at bounding box center [650, 198] width 243 height 16
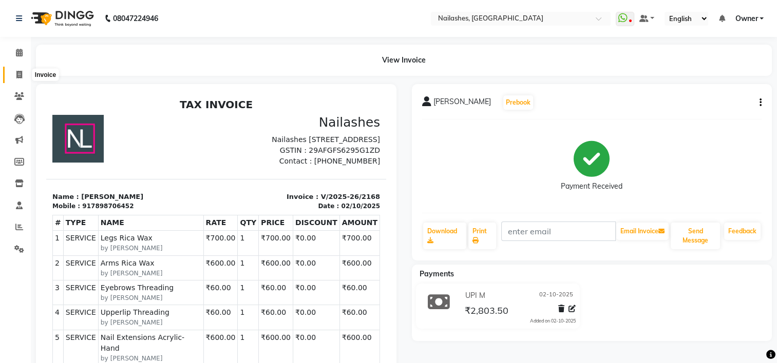
drag, startPoint x: 21, startPoint y: 72, endPoint x: 37, endPoint y: 71, distance: 15.9
click at [21, 72] on icon at bounding box center [19, 75] width 6 height 8
select select "service"
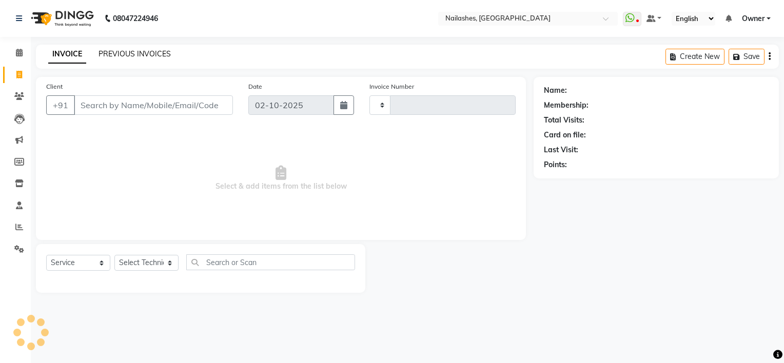
click at [119, 56] on link "PREVIOUS INVOICES" at bounding box center [135, 53] width 72 height 9
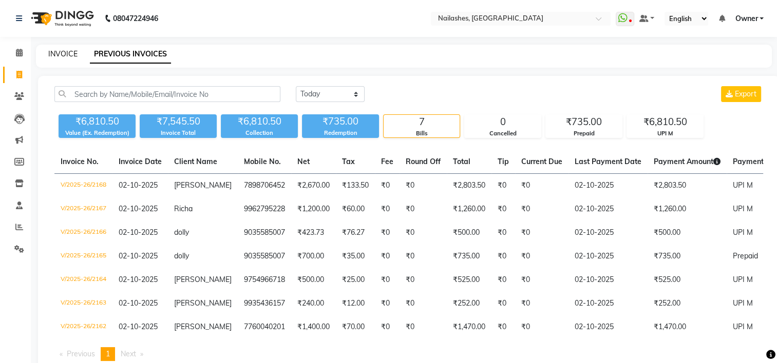
click at [57, 53] on link "INVOICE" at bounding box center [62, 53] width 29 height 9
select select "service"
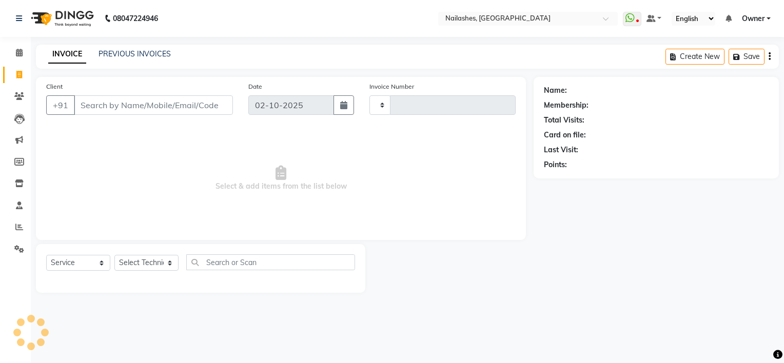
type input "2169"
select select "6579"
click at [107, 110] on input "Client" at bounding box center [153, 105] width 159 height 20
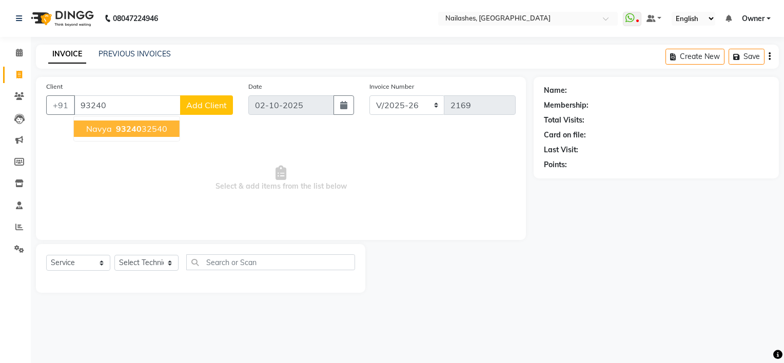
click at [133, 132] on span "93240" at bounding box center [129, 129] width 26 height 10
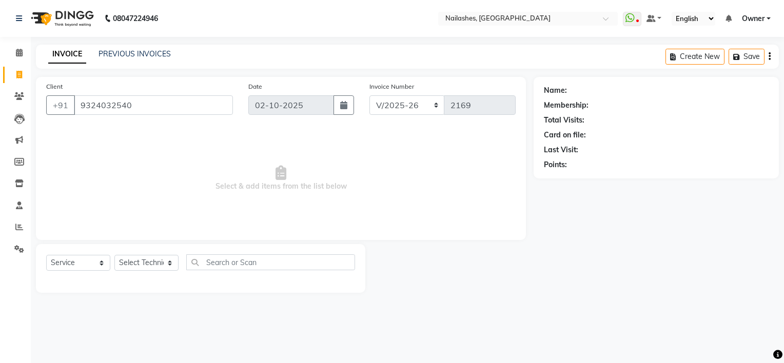
type input "9324032540"
select select "1: Object"
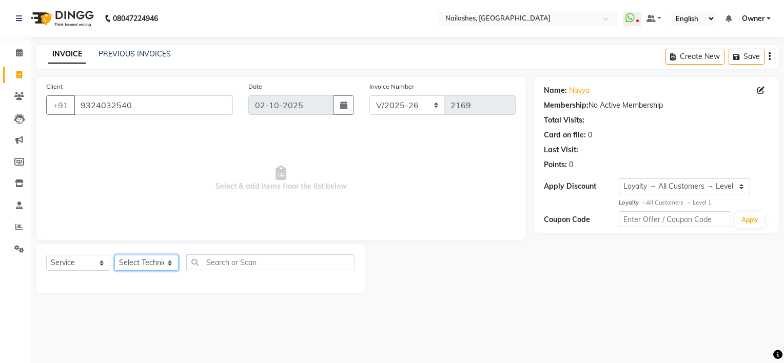
click at [139, 265] on select "Select Technician ARISH [PERSON_NAME] [PERSON_NAME] [PERSON_NAME] [PERSON_NAME]…" at bounding box center [146, 263] width 64 height 16
select select "65406"
click at [114, 256] on select "Select Technician ARISH [PERSON_NAME] [PERSON_NAME] [PERSON_NAME] [PERSON_NAME]…" at bounding box center [146, 263] width 64 height 16
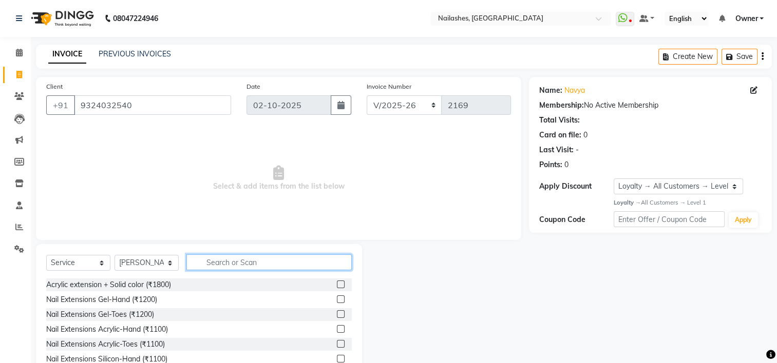
click at [218, 258] on input "text" at bounding box center [268, 263] width 165 height 16
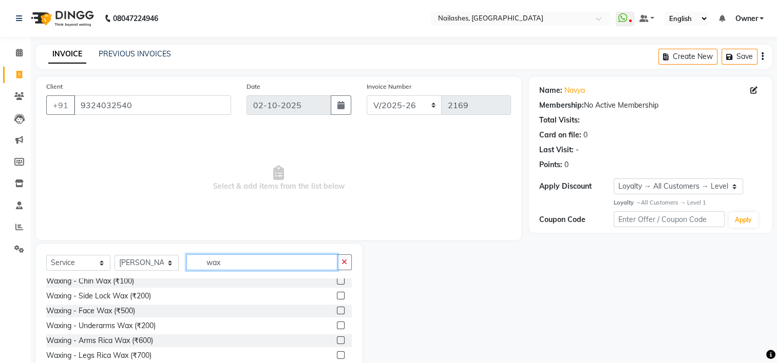
scroll to position [51, 0]
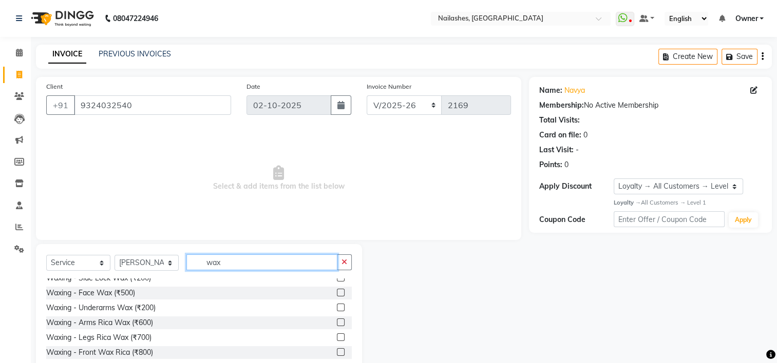
type input "wax"
click at [337, 324] on label at bounding box center [341, 323] width 8 height 8
click at [337, 324] on input "checkbox" at bounding box center [340, 323] width 7 height 7
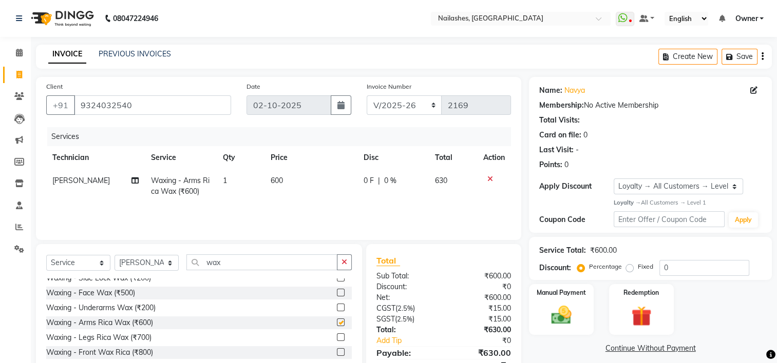
checkbox input "false"
click at [337, 337] on label at bounding box center [341, 338] width 8 height 8
click at [337, 337] on input "checkbox" at bounding box center [340, 338] width 7 height 7
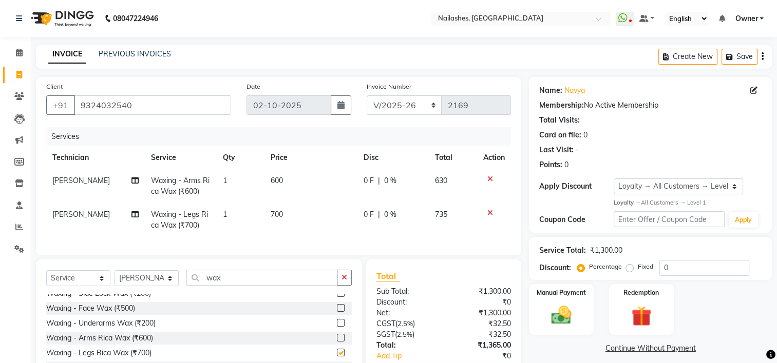
checkbox input "false"
click at [337, 327] on label at bounding box center [341, 323] width 8 height 8
click at [337, 327] on input "checkbox" at bounding box center [340, 323] width 7 height 7
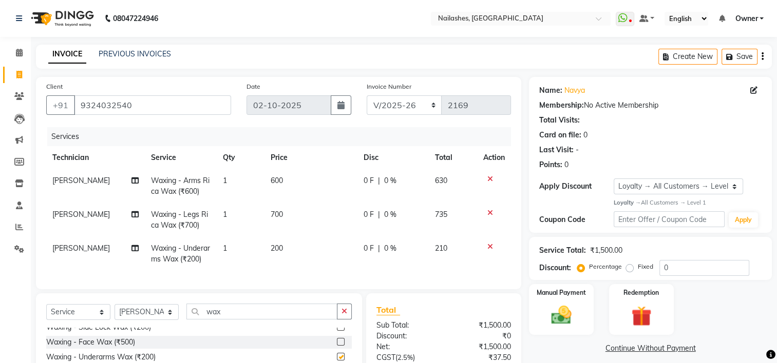
checkbox input "false"
click at [226, 316] on input "wax" at bounding box center [261, 312] width 151 height 16
type input "w"
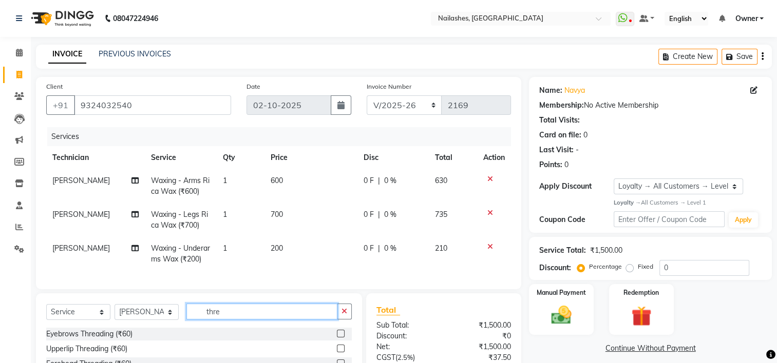
type input "thre"
click at [338, 338] on label at bounding box center [341, 334] width 8 height 8
click at [338, 338] on input "checkbox" at bounding box center [340, 334] width 7 height 7
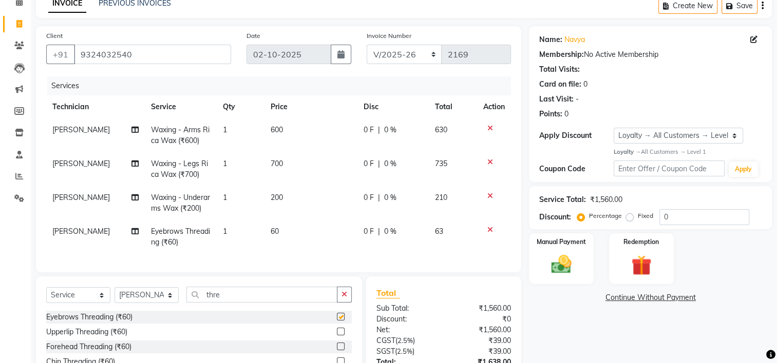
checkbox input "false"
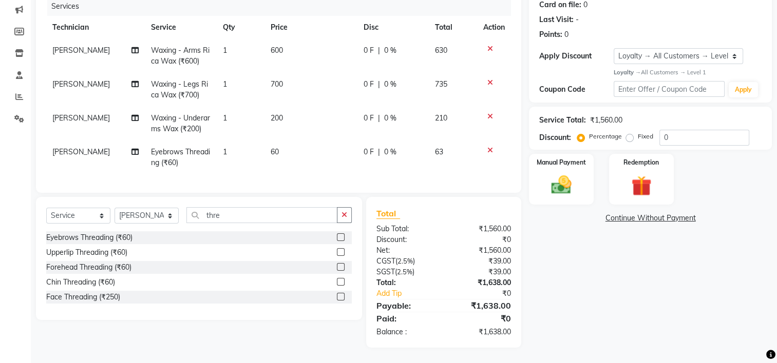
scroll to position [138, 0]
click at [557, 173] on img at bounding box center [561, 185] width 34 height 24
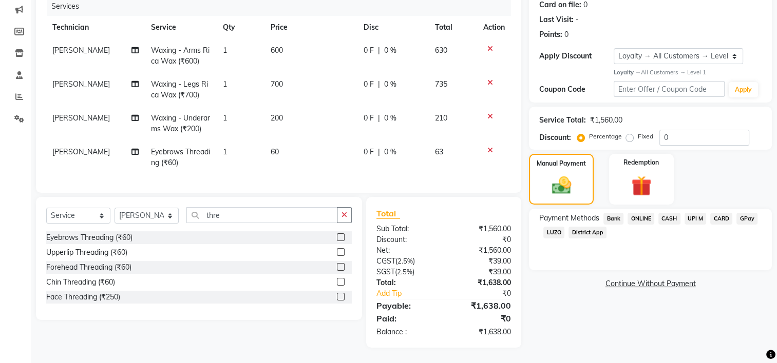
click at [700, 214] on span "UPI M" at bounding box center [695, 219] width 22 height 12
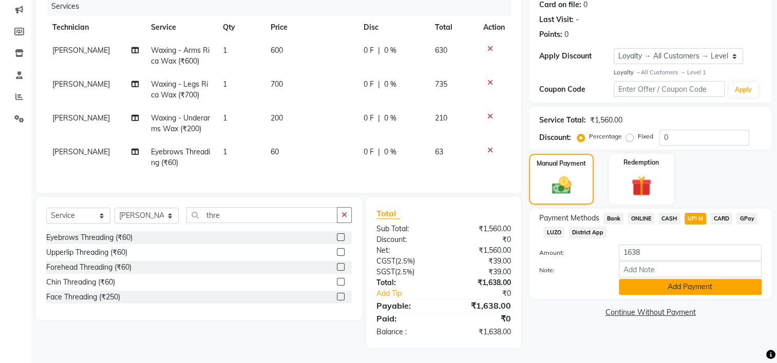
click at [672, 279] on button "Add Payment" at bounding box center [689, 287] width 143 height 16
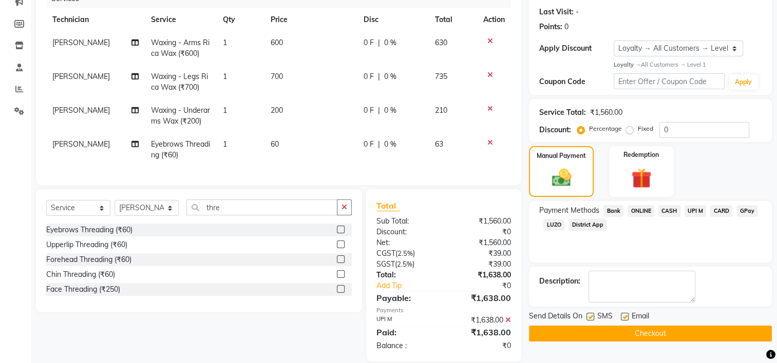
scroll to position [211, 0]
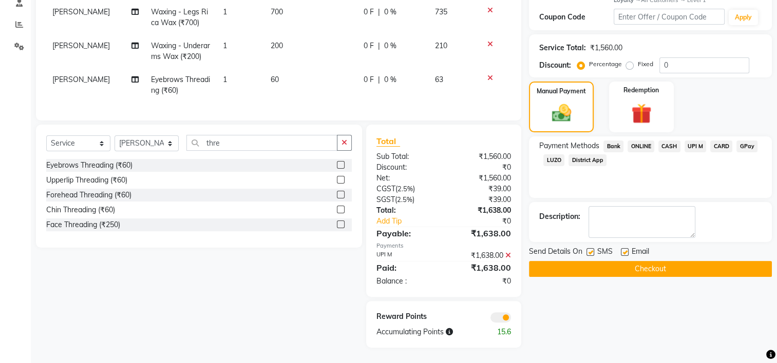
click at [641, 264] on button "Checkout" at bounding box center [650, 269] width 243 height 16
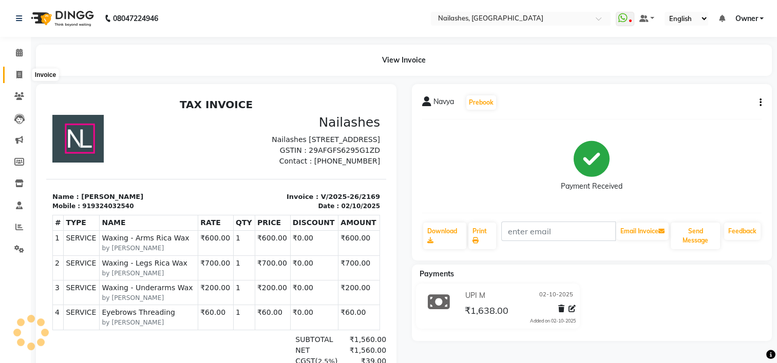
click at [21, 72] on icon at bounding box center [19, 75] width 6 height 8
select select "service"
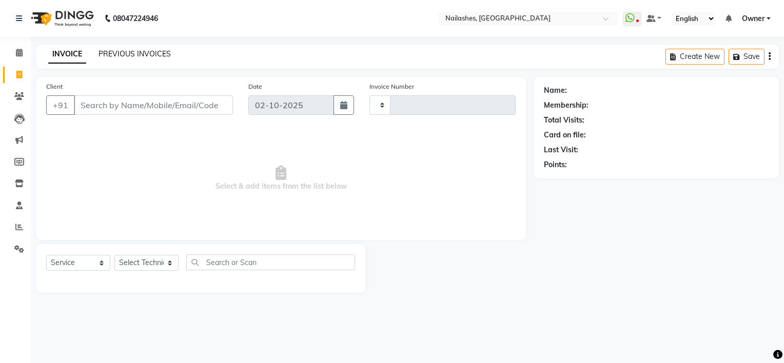
click at [160, 49] on link "PREVIOUS INVOICES" at bounding box center [135, 53] width 72 height 9
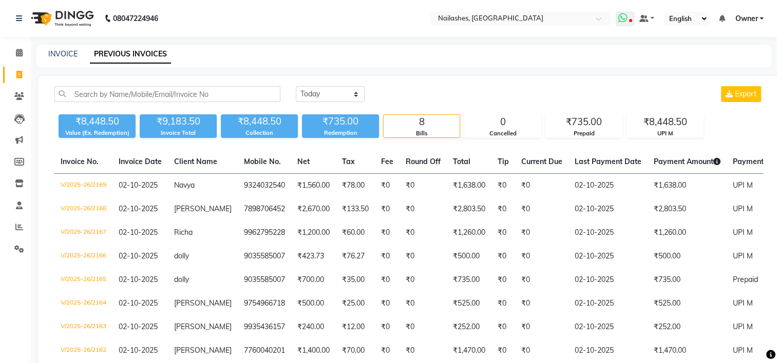
click at [624, 18] on icon at bounding box center [622, 18] width 9 height 10
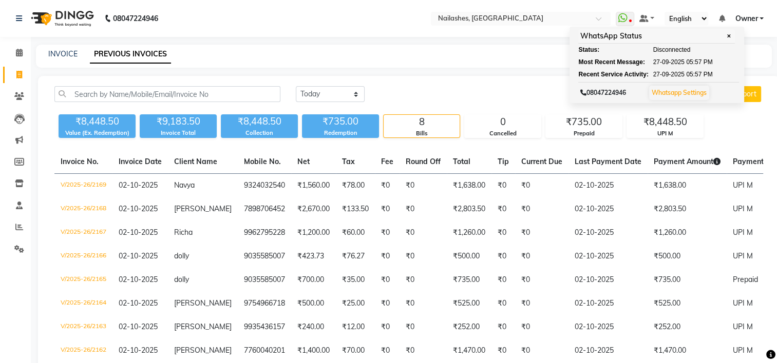
click at [478, 57] on div "INVOICE PREVIOUS INVOICES" at bounding box center [397, 54] width 723 height 11
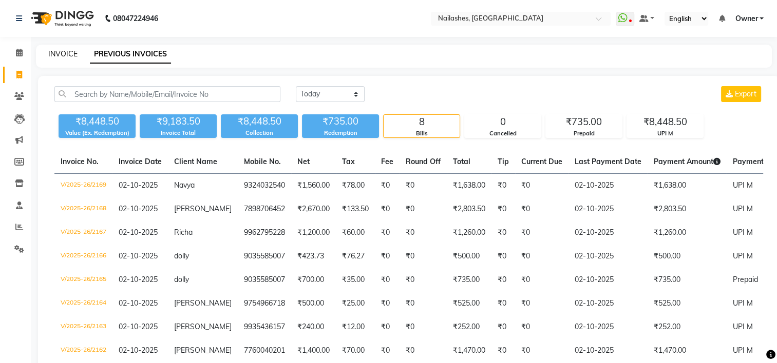
click at [72, 51] on link "INVOICE" at bounding box center [62, 53] width 29 height 9
select select "service"
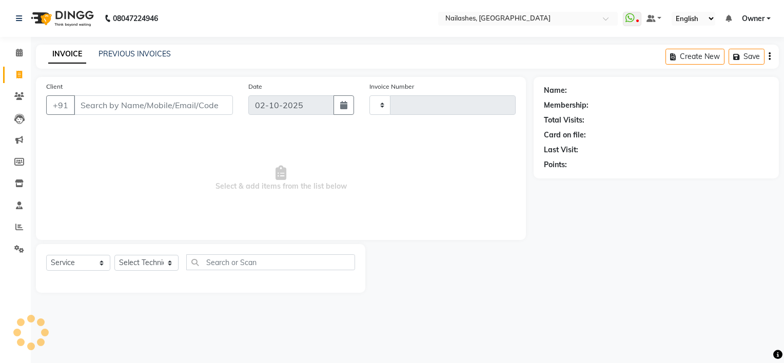
type input "2170"
select select "6579"
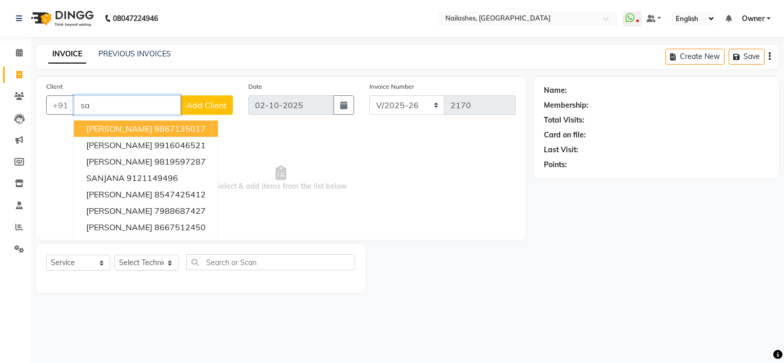
type input "s"
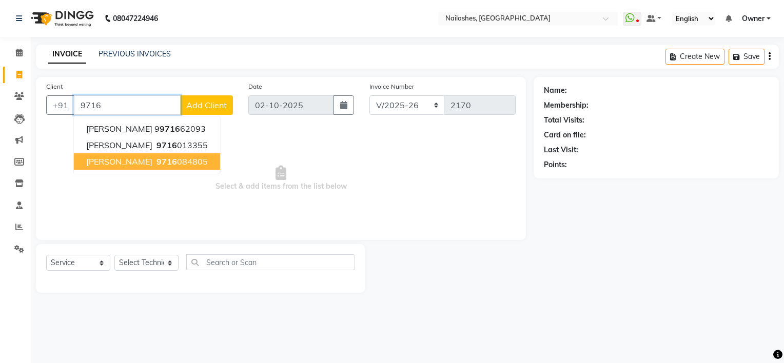
click at [154, 166] on ngb-highlight "9716 084805" at bounding box center [180, 162] width 53 height 10
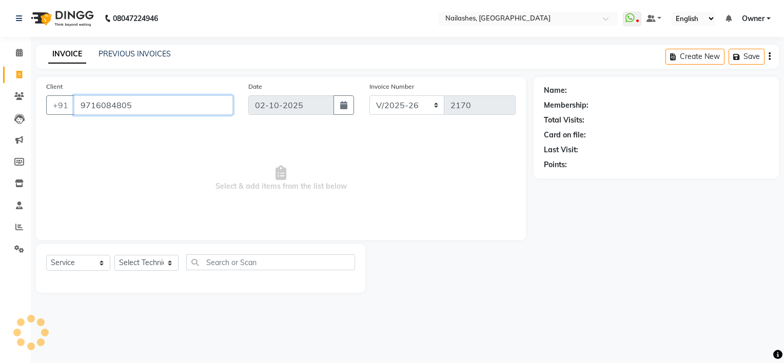
type input "9716084805"
select select "1: Object"
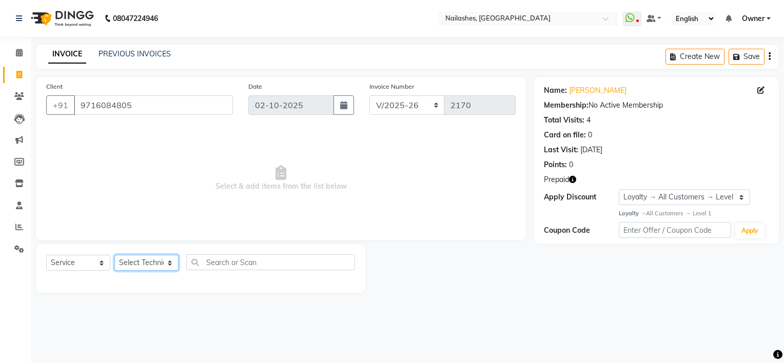
click at [147, 266] on select "Select Technician ARISH [PERSON_NAME] [PERSON_NAME] [PERSON_NAME] [PERSON_NAME]…" at bounding box center [146, 263] width 64 height 16
select select "91559"
click at [114, 256] on select "Select Technician ARISH [PERSON_NAME] [PERSON_NAME] [PERSON_NAME] [PERSON_NAME]…" at bounding box center [146, 263] width 64 height 16
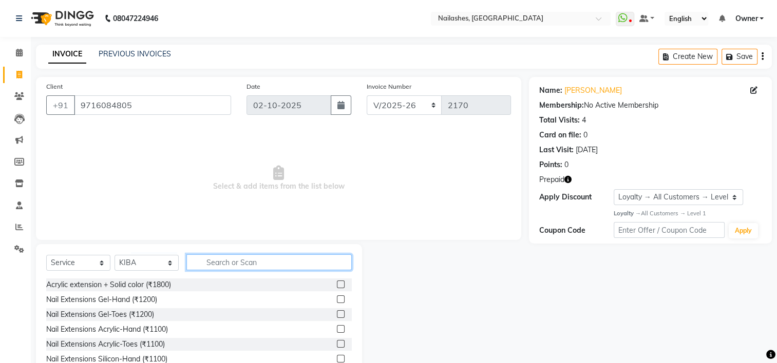
click at [231, 264] on input "text" at bounding box center [268, 263] width 165 height 16
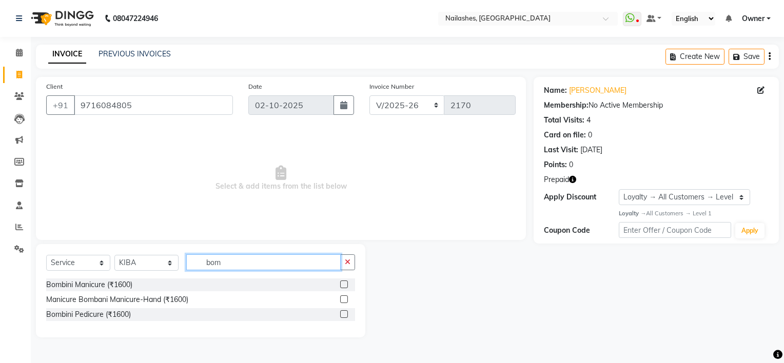
type input "bom"
click at [343, 317] on label at bounding box center [344, 315] width 8 height 8
click at [343, 317] on input "checkbox" at bounding box center [343, 315] width 7 height 7
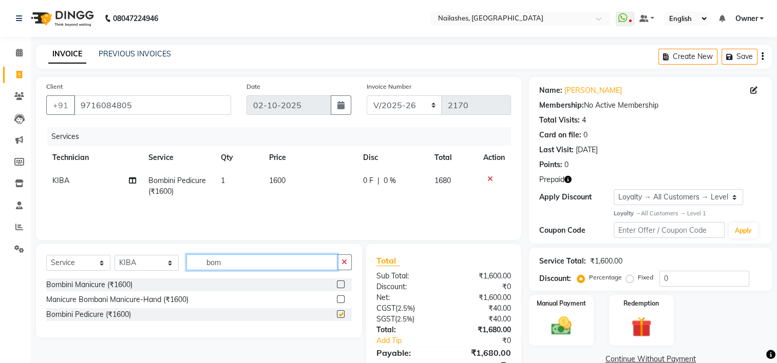
checkbox input "false"
click at [243, 265] on input "bom" at bounding box center [261, 263] width 151 height 16
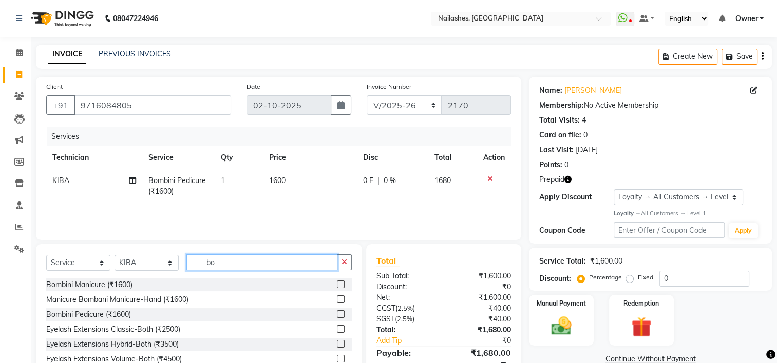
type input "b"
type input "avl"
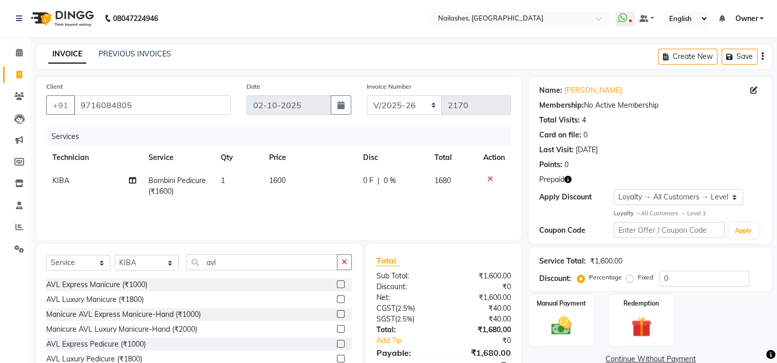
click at [340, 300] on label at bounding box center [341, 300] width 8 height 8
click at [340, 300] on input "checkbox" at bounding box center [340, 300] width 7 height 7
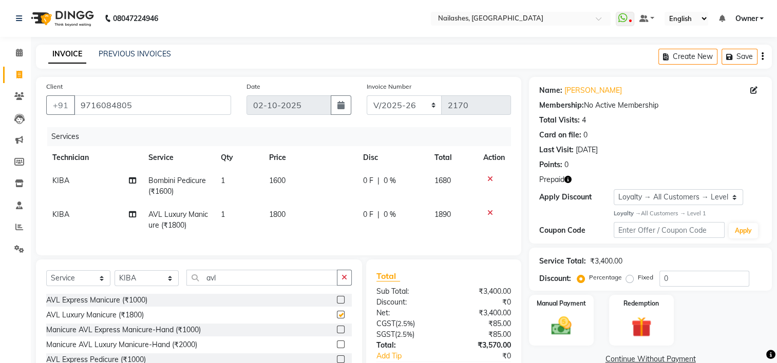
checkbox input "false"
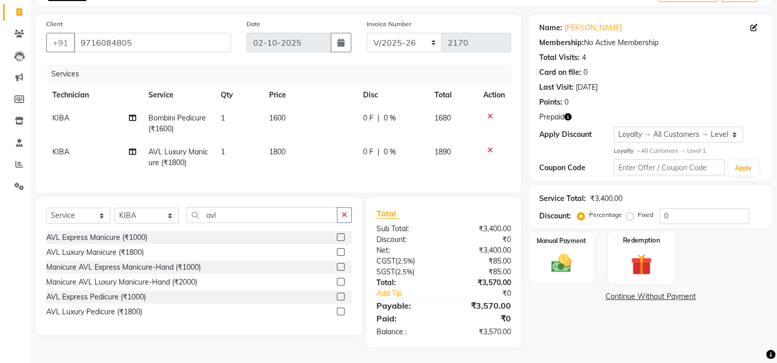
click at [643, 253] on img at bounding box center [641, 265] width 34 height 26
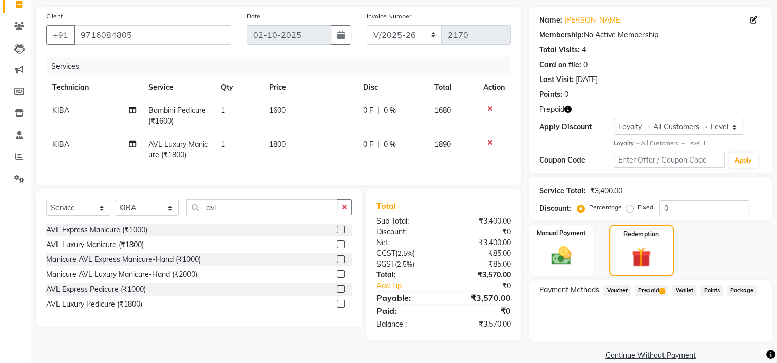
click at [652, 291] on span "Prepaid 1" at bounding box center [650, 291] width 33 height 12
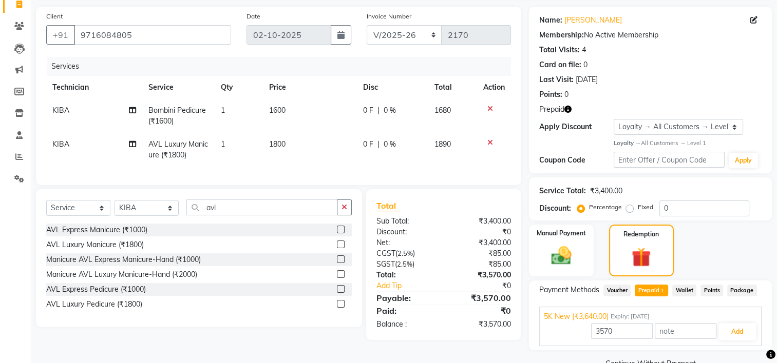
scroll to position [93, 0]
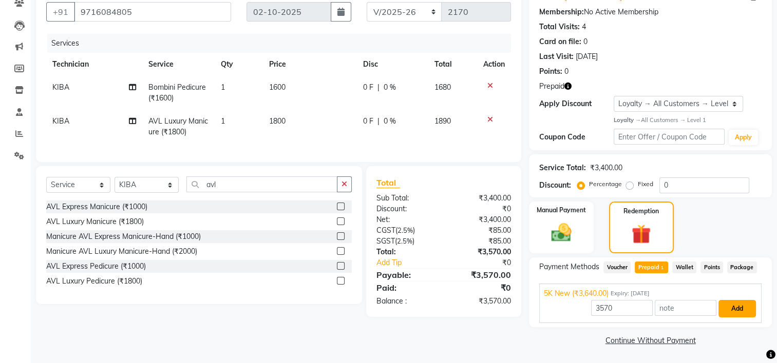
click at [745, 311] on button "Add" at bounding box center [736, 308] width 37 height 17
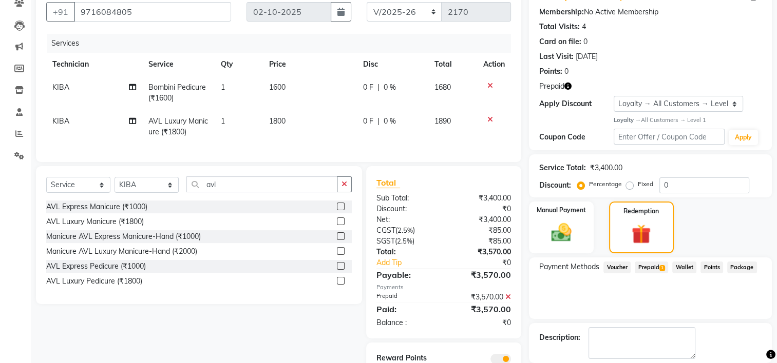
scroll to position [144, 0]
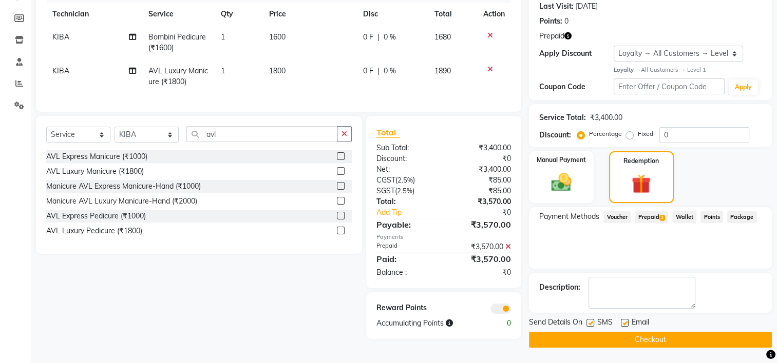
click at [569, 36] on icon "button" at bounding box center [567, 35] width 7 height 7
click at [613, 338] on button "Checkout" at bounding box center [650, 340] width 243 height 16
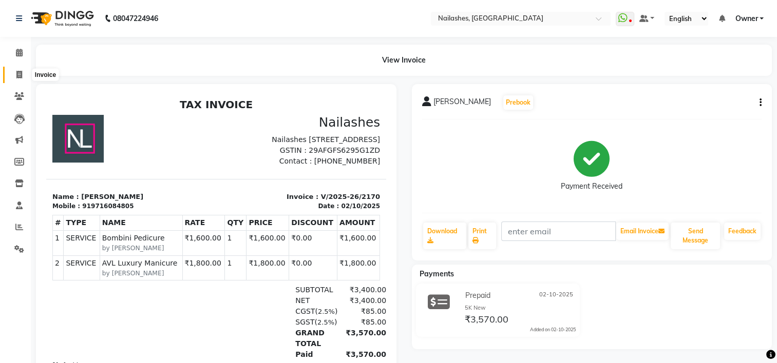
click at [20, 76] on icon at bounding box center [19, 75] width 6 height 8
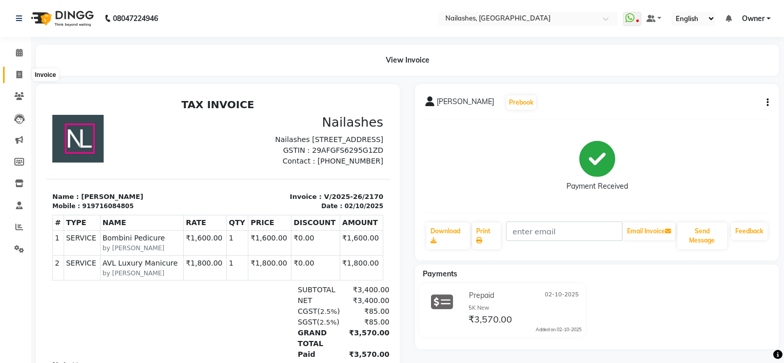
select select "service"
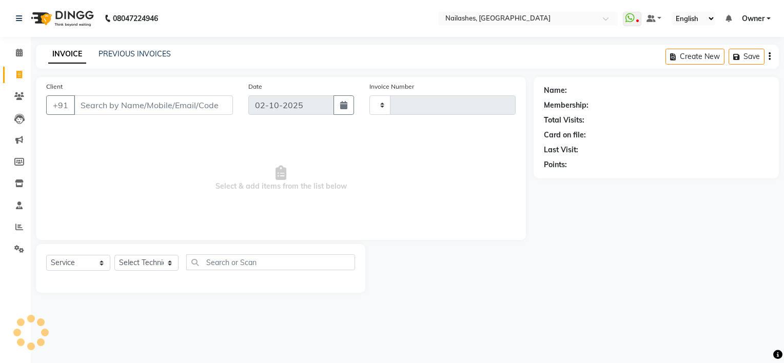
type input "2171"
select select "6579"
click at [748, 18] on span "Owner" at bounding box center [753, 18] width 23 height 11
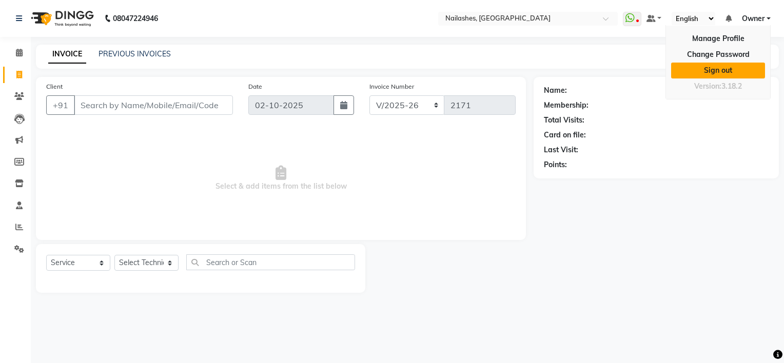
click at [738, 66] on link "Sign out" at bounding box center [718, 71] width 94 height 16
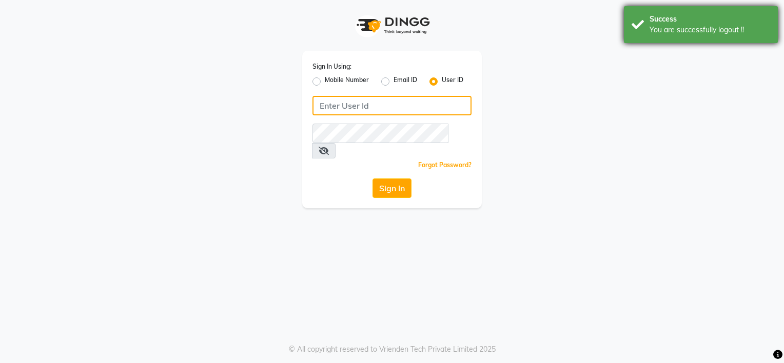
type input "9980535167"
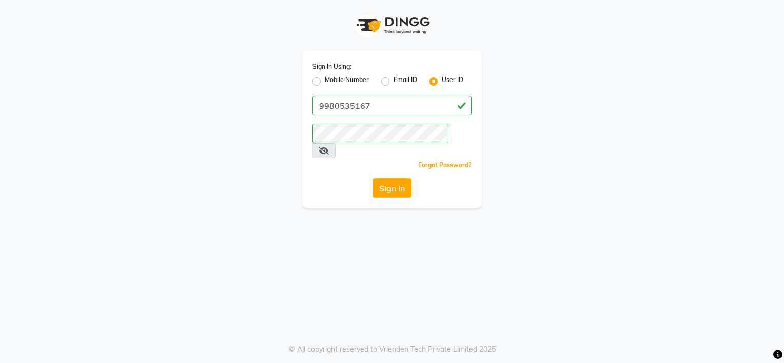
click at [356, 83] on label "Mobile Number" at bounding box center [347, 81] width 44 height 12
click at [332, 82] on input "Mobile Number" at bounding box center [328, 78] width 7 height 7
radio input "true"
radio input "false"
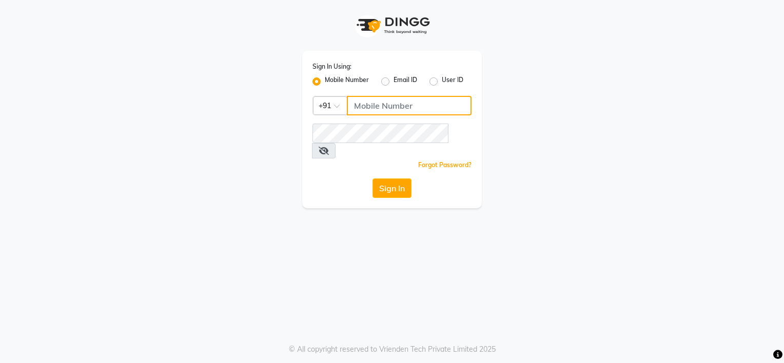
click at [365, 99] on input "Username" at bounding box center [409, 106] width 125 height 20
type input "8792012449"
click at [404, 179] on button "Sign In" at bounding box center [392, 189] width 39 height 20
